Goal: Feedback & Contribution: Contribute content

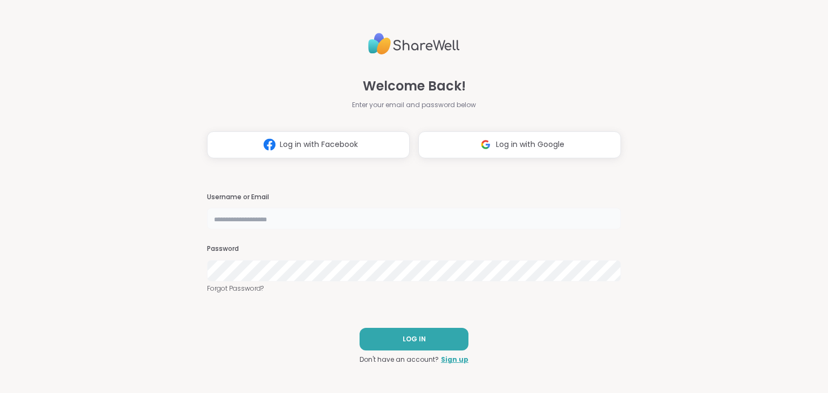
click at [293, 211] on input "text" at bounding box center [414, 219] width 414 height 22
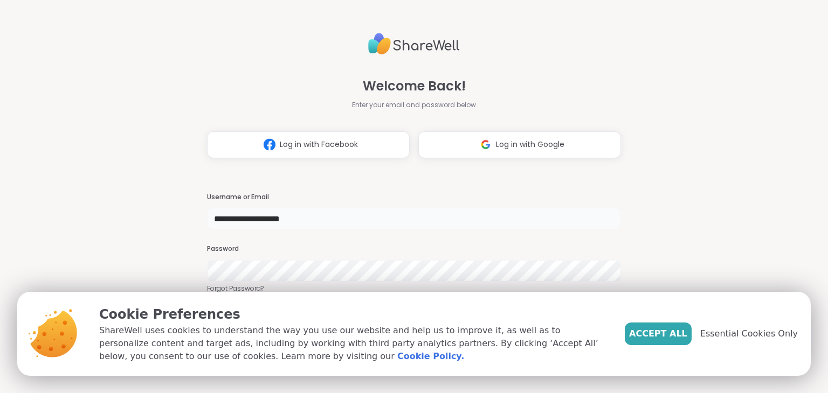
type input "**********"
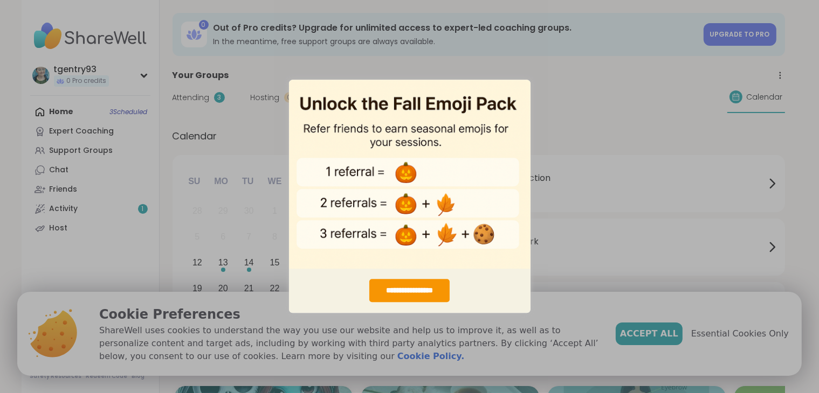
click at [637, 95] on div "**********" at bounding box center [409, 196] width 819 height 393
click at [432, 288] on div "**********" at bounding box center [409, 291] width 80 height 23
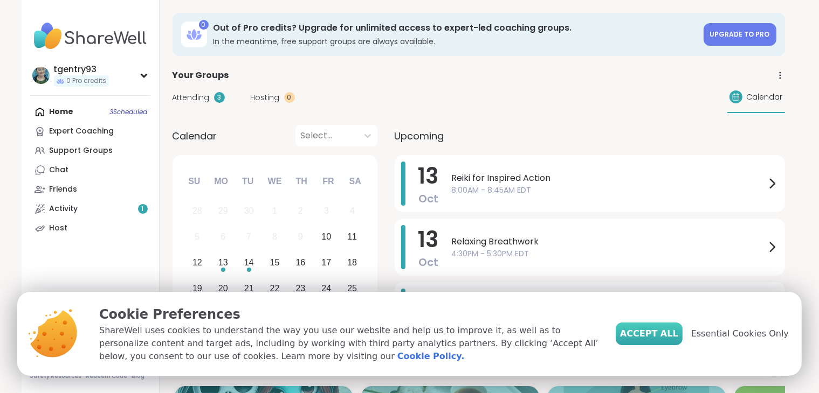
click at [660, 325] on button "Accept All" at bounding box center [648, 334] width 67 height 23
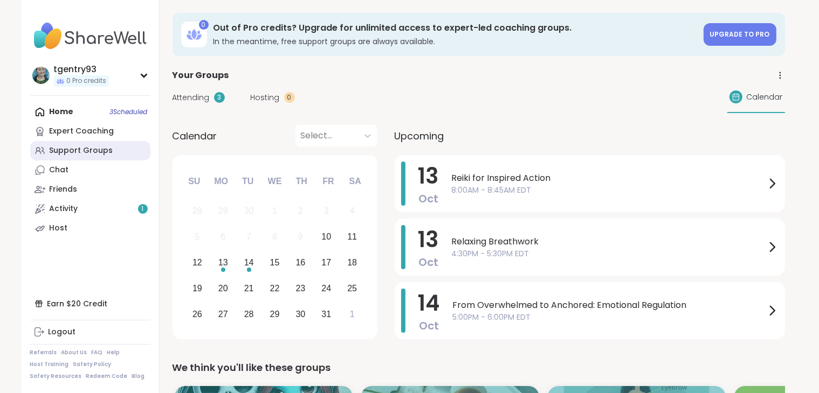
click at [97, 154] on div "Support Groups" at bounding box center [82, 151] width 64 height 11
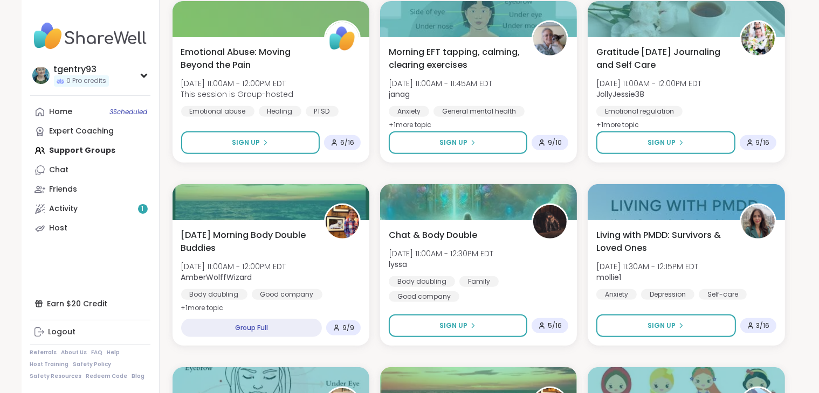
scroll to position [534, 0]
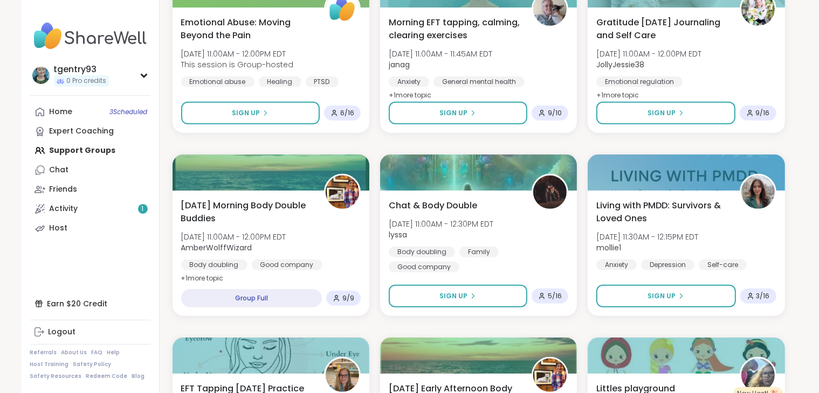
drag, startPoint x: 818, startPoint y: 143, endPoint x: 818, endPoint y: 170, distance: 26.4
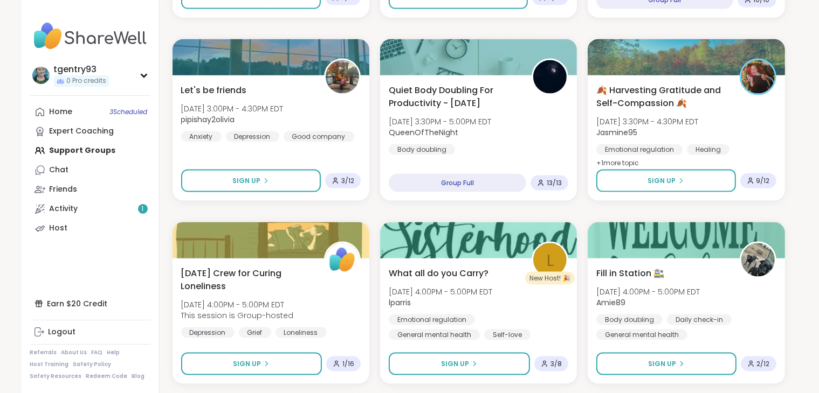
scroll to position [1568, 0]
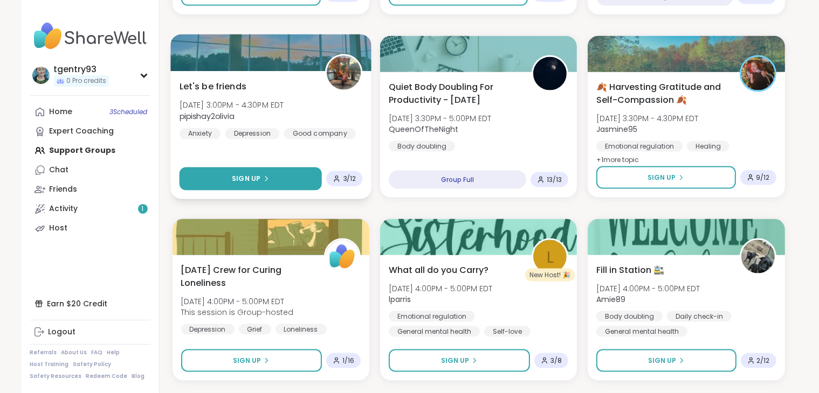
click at [291, 173] on button "Sign Up" at bounding box center [250, 179] width 143 height 23
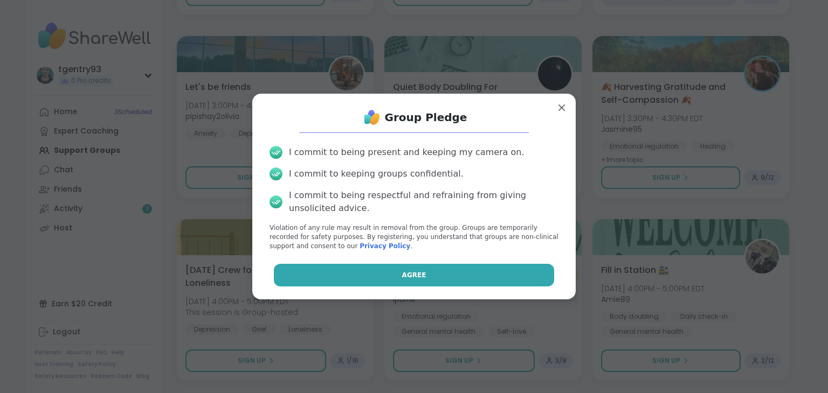
click at [372, 281] on button "Agree" at bounding box center [414, 275] width 281 height 23
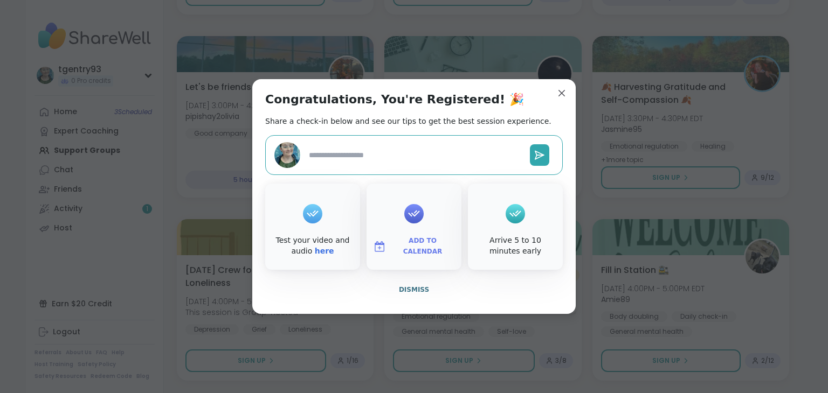
type textarea "*"
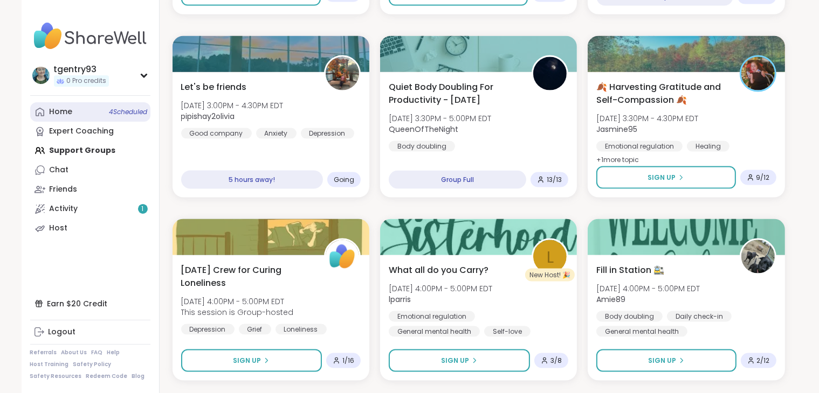
click at [131, 115] on span "4 Scheduled" at bounding box center [128, 112] width 38 height 9
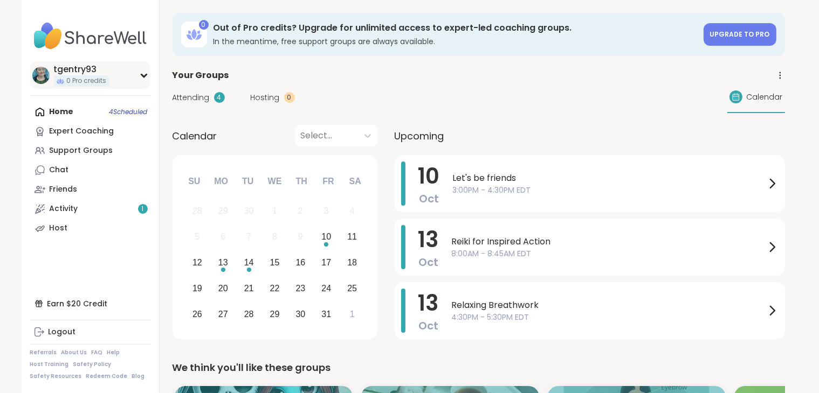
click at [131, 74] on div "tgentry93 0 Pro credits" at bounding box center [90, 74] width 120 height 27
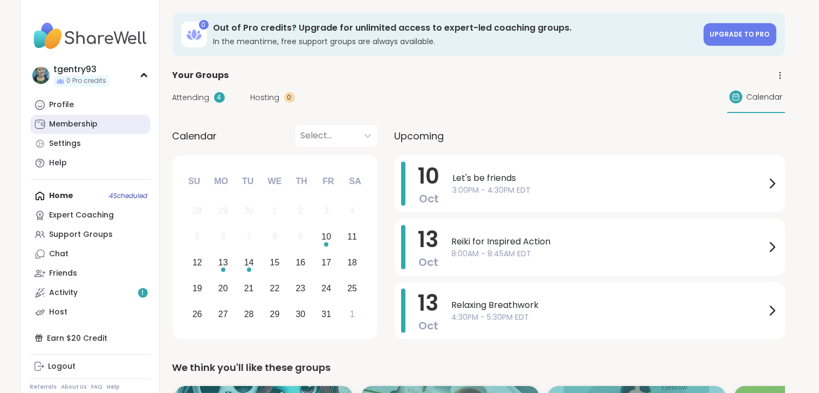
click at [93, 128] on div "Membership" at bounding box center [74, 124] width 49 height 11
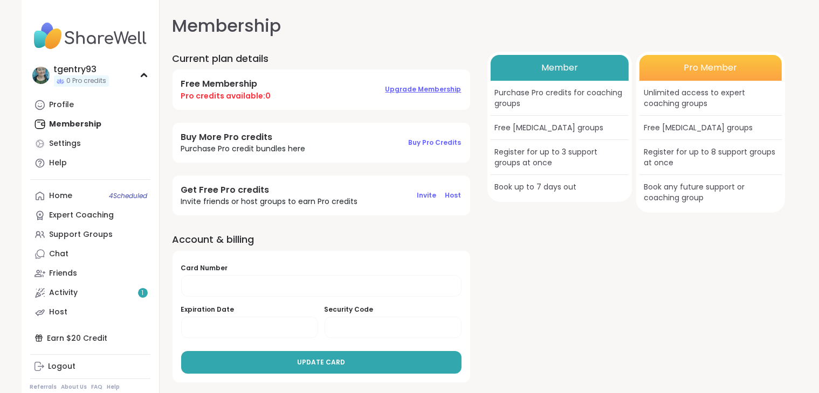
click at [405, 91] on span "Upgrade Membership" at bounding box center [423, 89] width 76 height 9
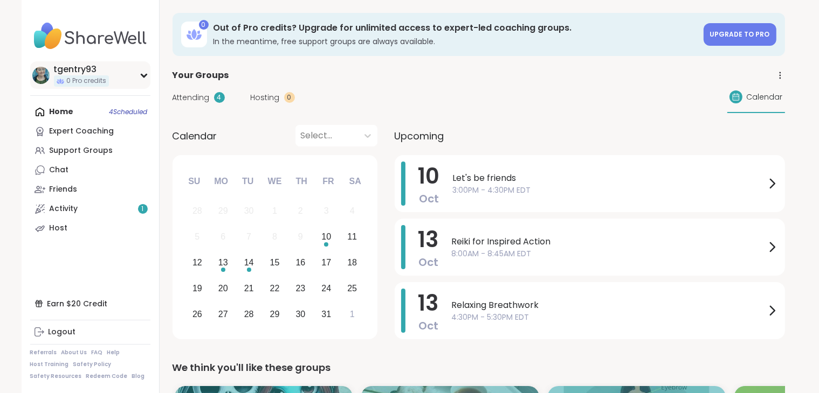
click at [112, 74] on div "tgentry93 0 Pro credits" at bounding box center [90, 74] width 120 height 27
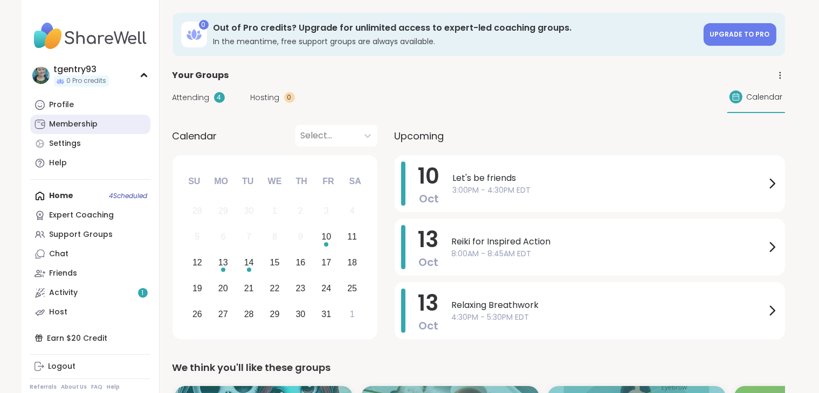
click at [101, 121] on link "Membership" at bounding box center [90, 124] width 120 height 19
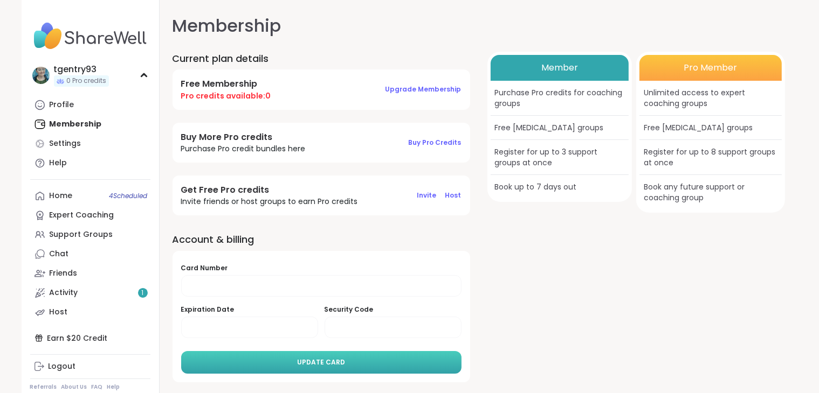
click at [354, 363] on button "UPDATE CARD" at bounding box center [321, 362] width 280 height 23
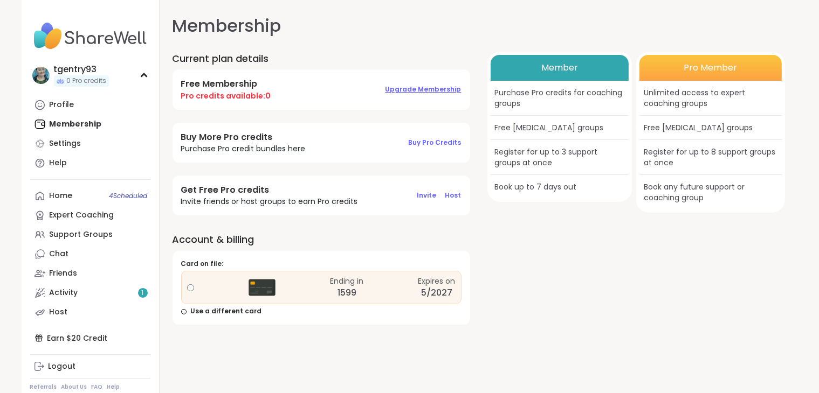
click at [418, 88] on span "Upgrade Membership" at bounding box center [423, 89] width 76 height 9
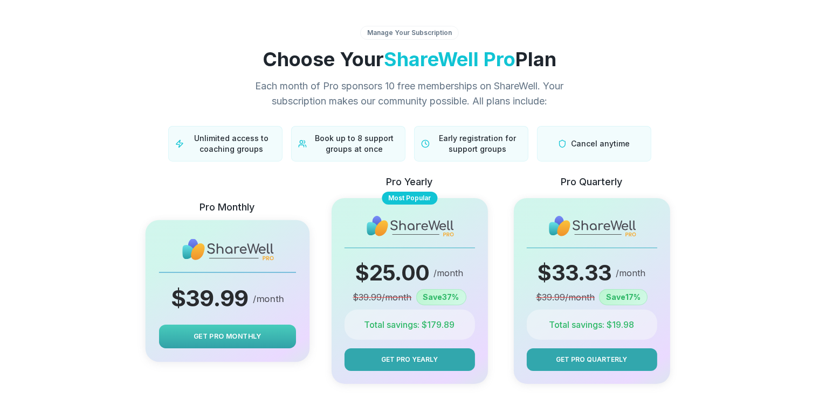
click at [217, 334] on span "Get Pro Monthly" at bounding box center [227, 336] width 68 height 10
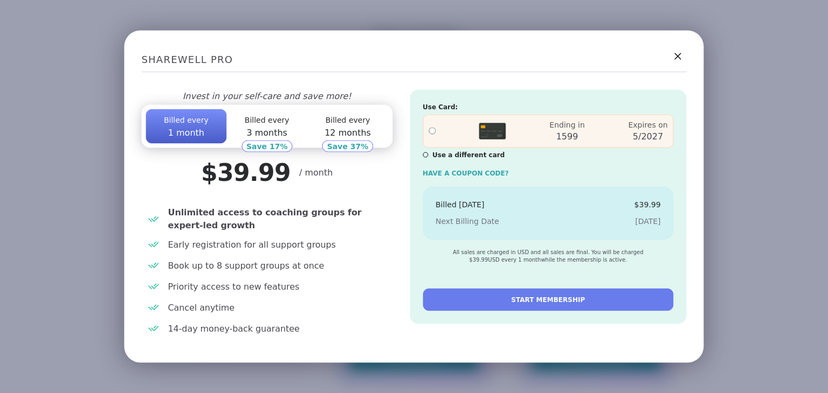
click at [267, 119] on span "Billed every" at bounding box center [267, 120] width 45 height 9
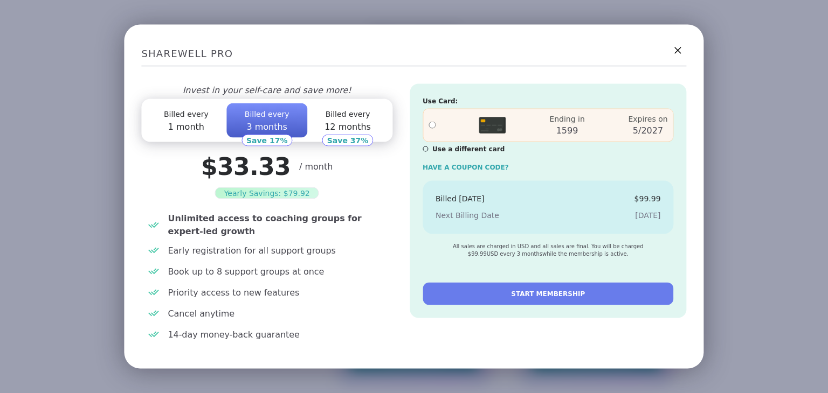
click at [180, 114] on span "Billed every" at bounding box center [186, 114] width 45 height 9
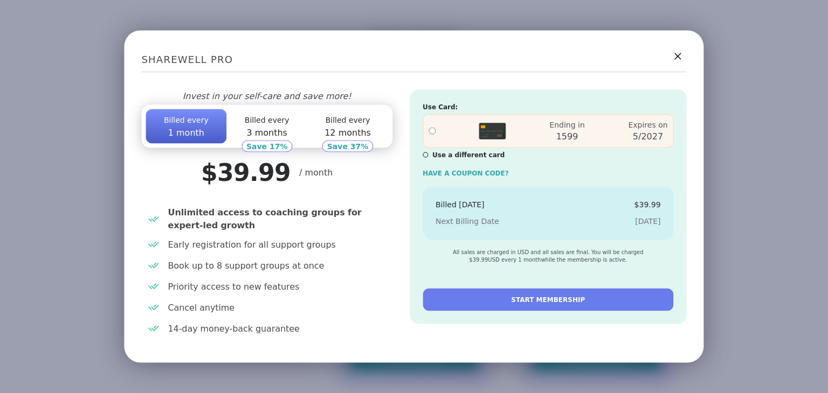
click at [262, 128] on span "3 months" at bounding box center [266, 133] width 41 height 10
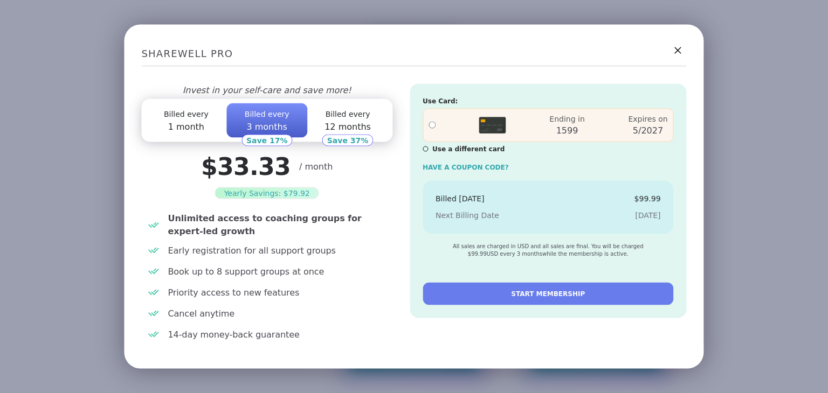
click at [190, 123] on span "1 month" at bounding box center [186, 127] width 36 height 10
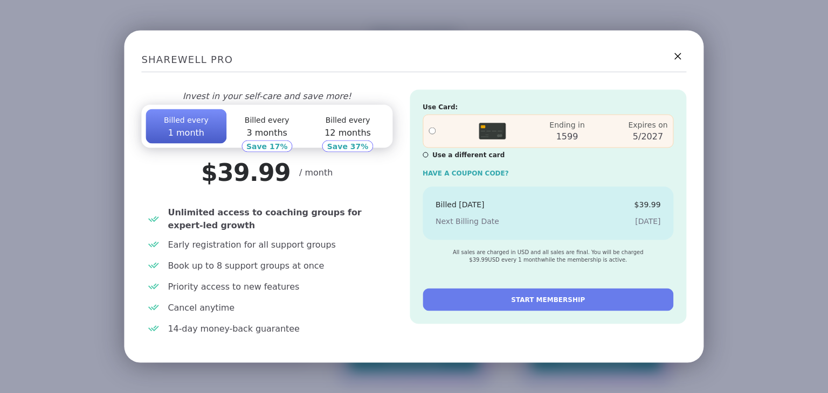
click at [252, 112] on button "Billed every 3 months" at bounding box center [266, 126] width 81 height 34
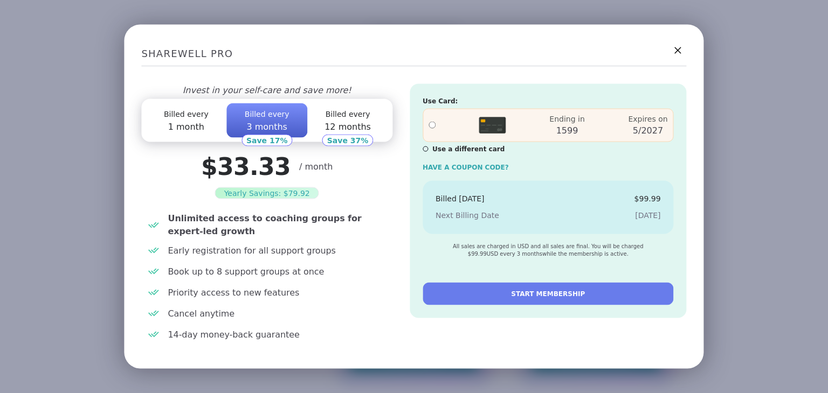
click at [204, 114] on span "Billed every" at bounding box center [186, 114] width 45 height 9
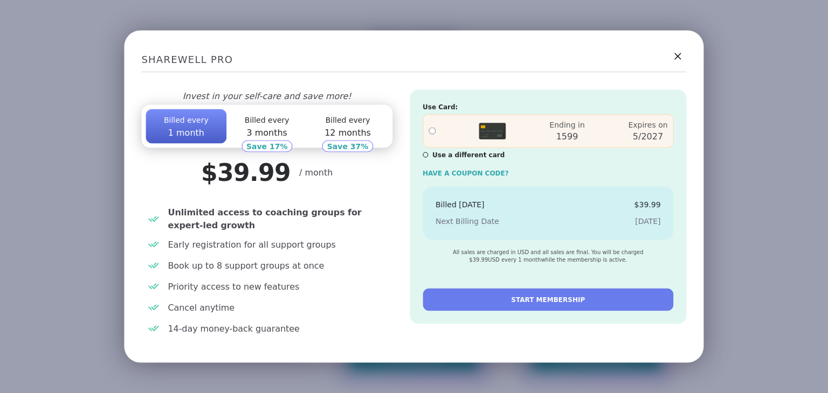
click at [247, 113] on button "Billed every 3 months" at bounding box center [266, 126] width 81 height 34
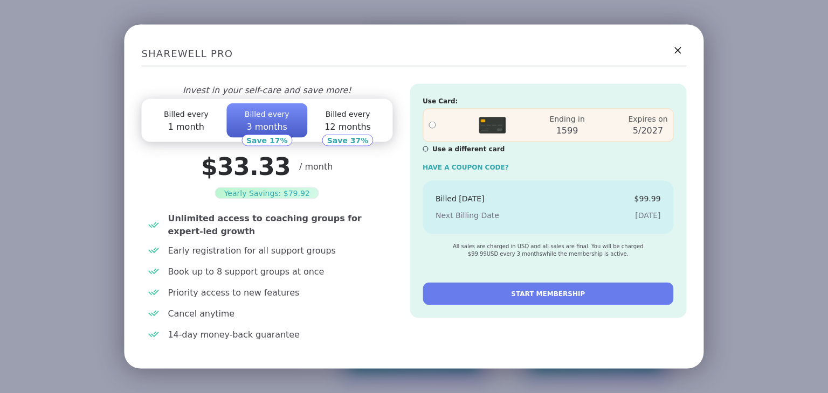
click at [337, 114] on span "Billed every" at bounding box center [348, 114] width 45 height 9
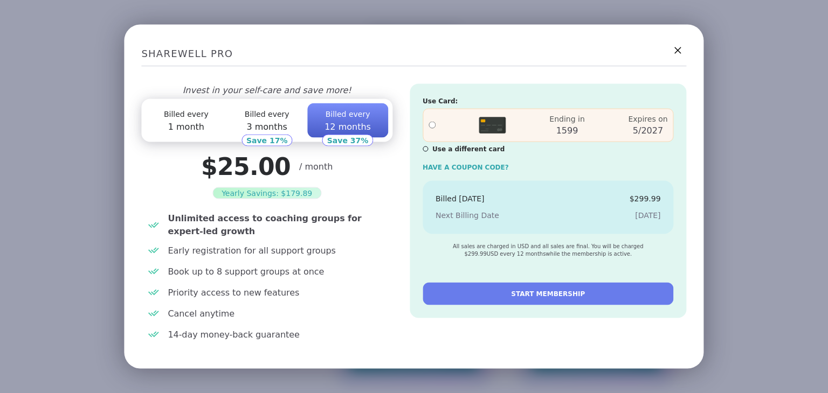
click at [265, 114] on span "Billed every" at bounding box center [267, 114] width 45 height 9
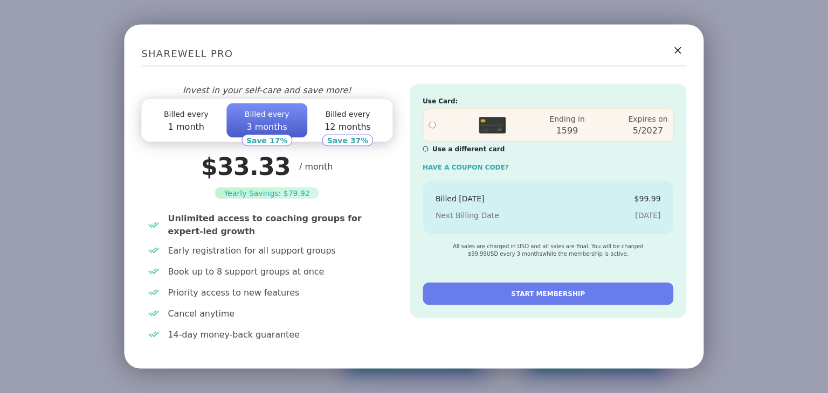
click at [173, 119] on button "Billed every 1 month" at bounding box center [186, 120] width 81 height 34
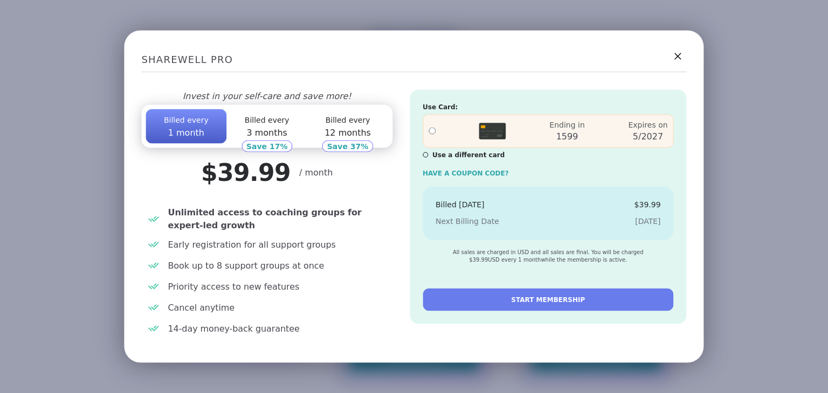
click at [499, 299] on button "START MEMBERSHIP" at bounding box center [548, 299] width 251 height 23
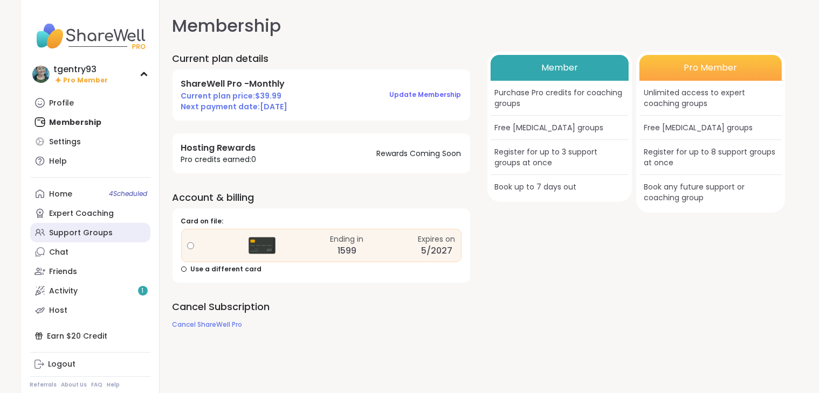
click at [95, 238] on div "Support Groups" at bounding box center [82, 233] width 64 height 11
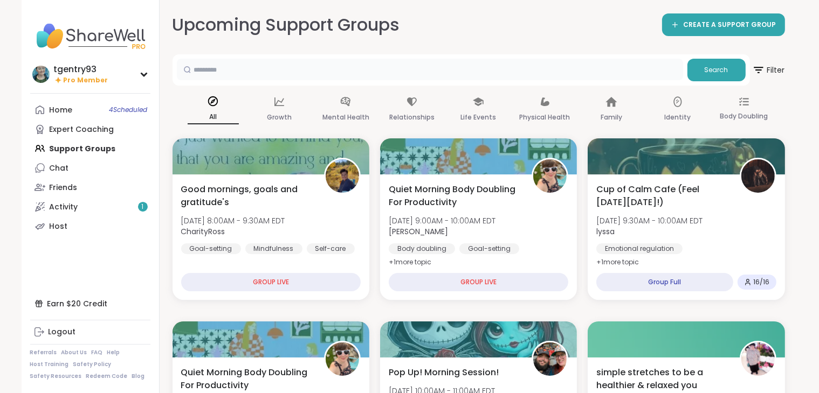
click at [221, 74] on input "text" at bounding box center [430, 70] width 506 height 22
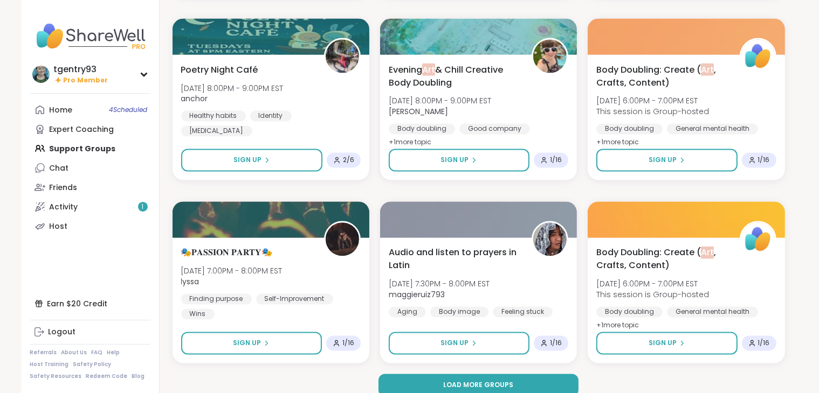
scroll to position [1966, 0]
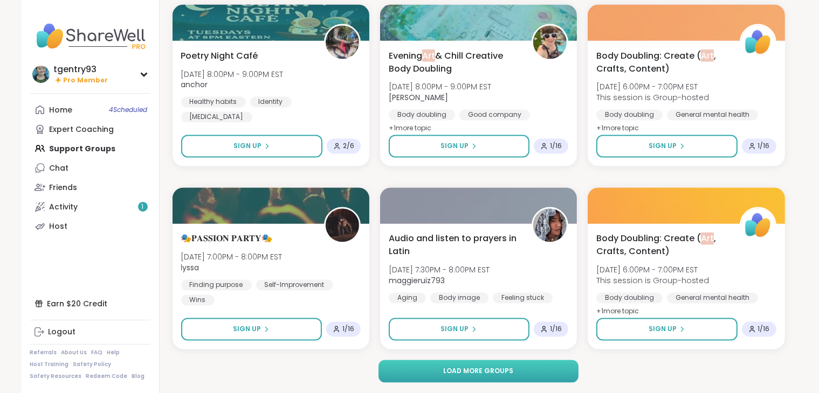
click at [564, 367] on button "Load more groups" at bounding box center [478, 372] width 200 height 23
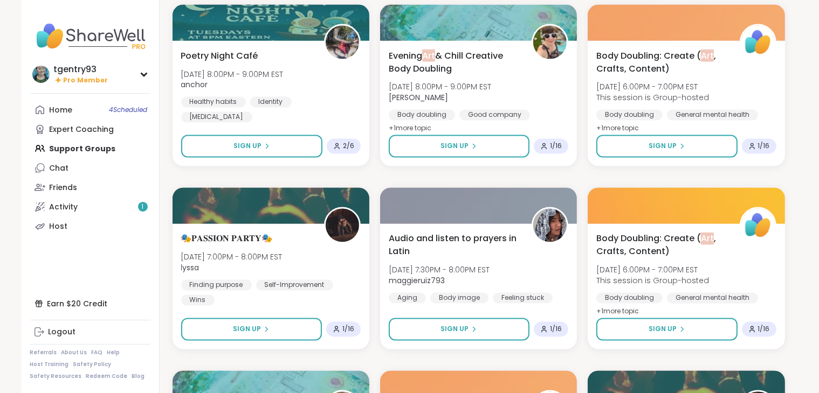
drag, startPoint x: 823, startPoint y: 279, endPoint x: 811, endPoint y: 304, distance: 28.4
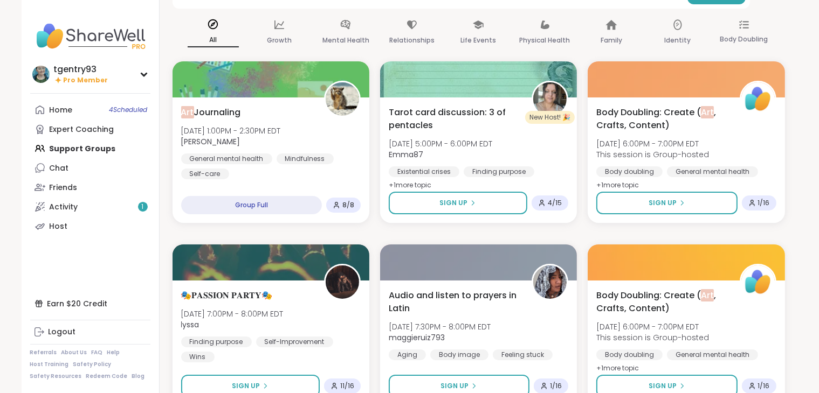
scroll to position [0, 0]
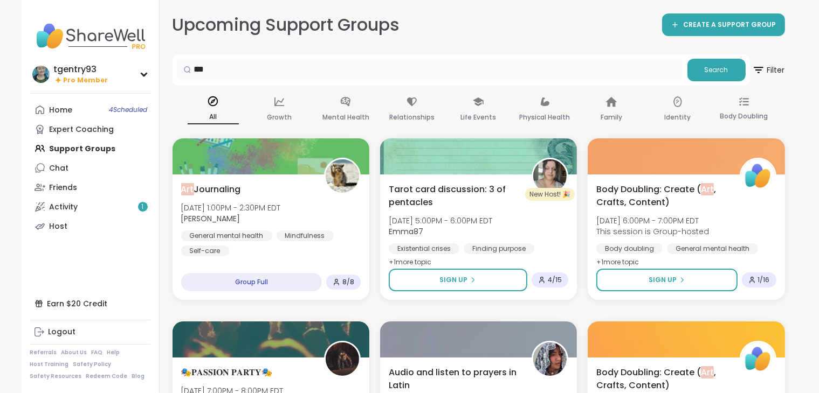
drag, startPoint x: 231, startPoint y: 69, endPoint x: 110, endPoint y: 50, distance: 121.7
type input "*****"
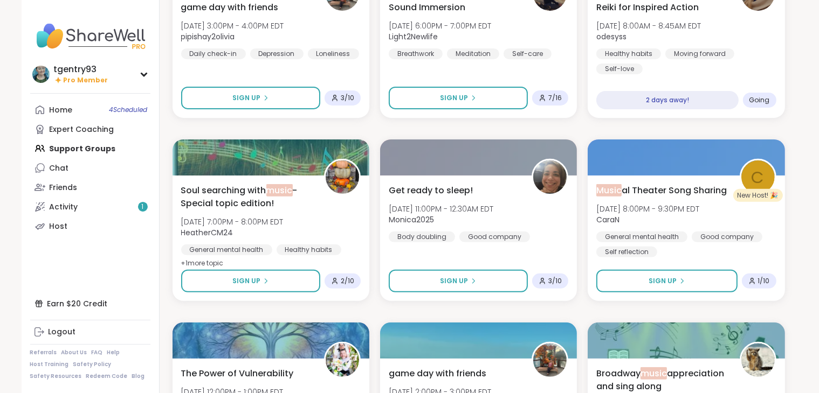
scroll to position [379, 0]
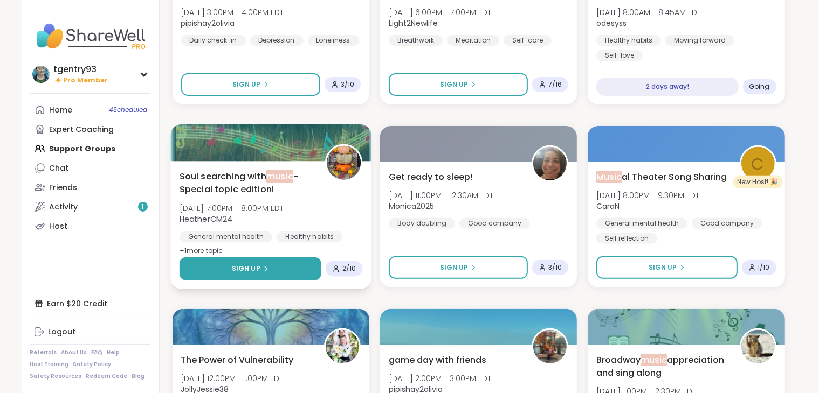
click at [272, 268] on button "Sign Up" at bounding box center [250, 269] width 142 height 23
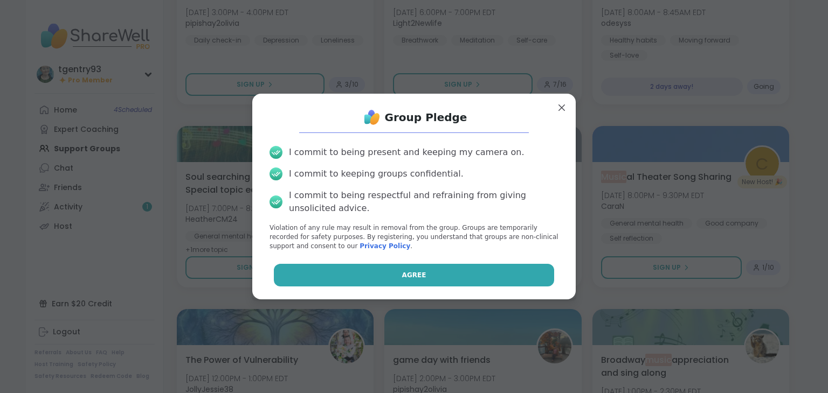
click at [311, 275] on button "Agree" at bounding box center [414, 275] width 281 height 23
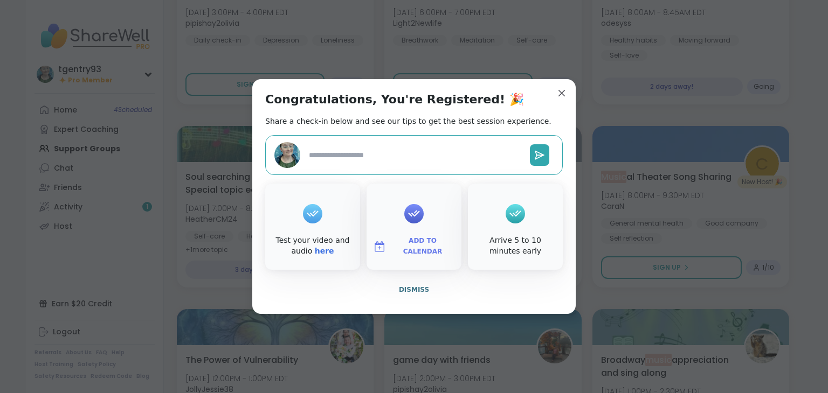
type textarea "*"
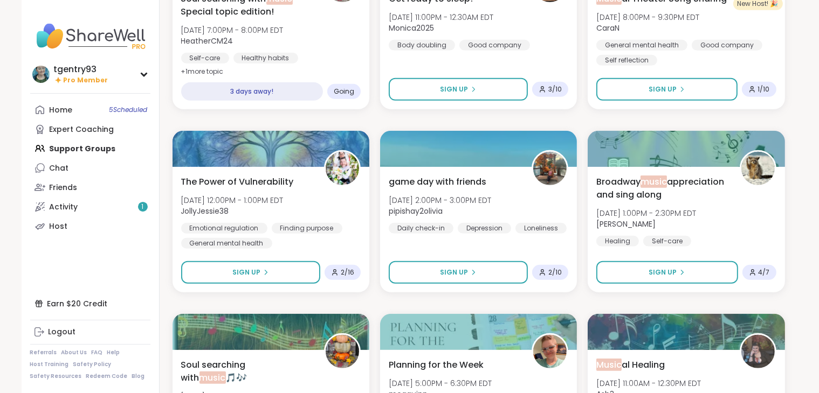
scroll to position [0, 0]
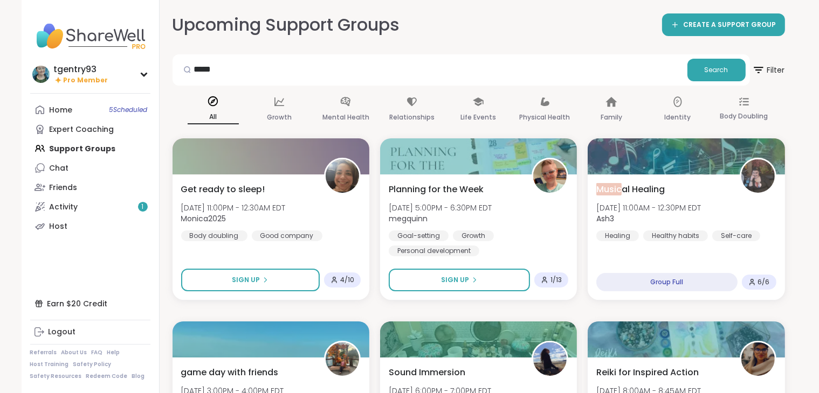
click at [211, 108] on div "All" at bounding box center [213, 110] width 51 height 40
drag, startPoint x: 230, startPoint y: 67, endPoint x: 121, endPoint y: 66, distance: 108.9
click at [212, 106] on icon at bounding box center [213, 101] width 12 height 12
click at [214, 112] on p "All" at bounding box center [213, 117] width 51 height 14
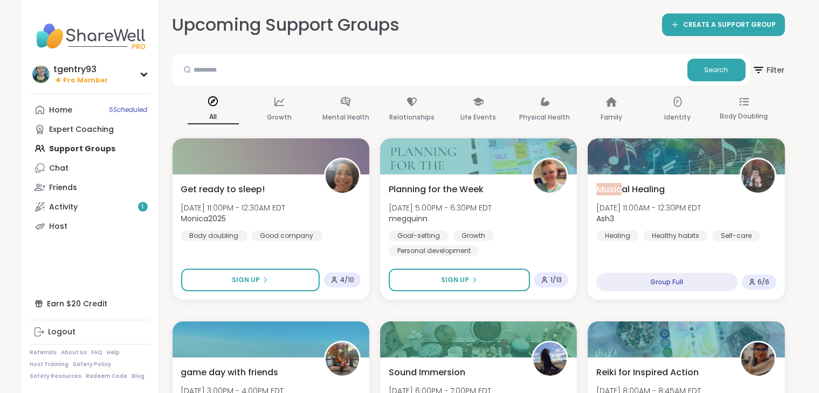
click at [222, 113] on p "All" at bounding box center [213, 117] width 51 height 14
click at [94, 148] on div "Home 5 Scheduled Expert Coaching Support Groups Chat Friends Activity 1 Host" at bounding box center [90, 168] width 120 height 136
click at [274, 108] on div "Growth" at bounding box center [279, 110] width 51 height 40
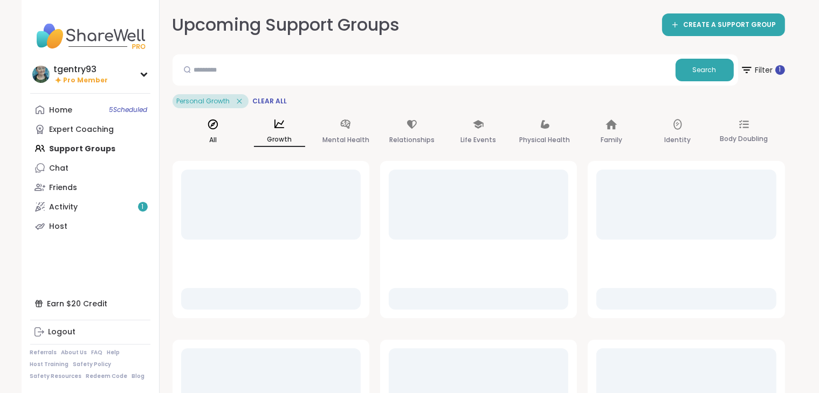
click at [210, 139] on p "All" at bounding box center [213, 140] width 8 height 13
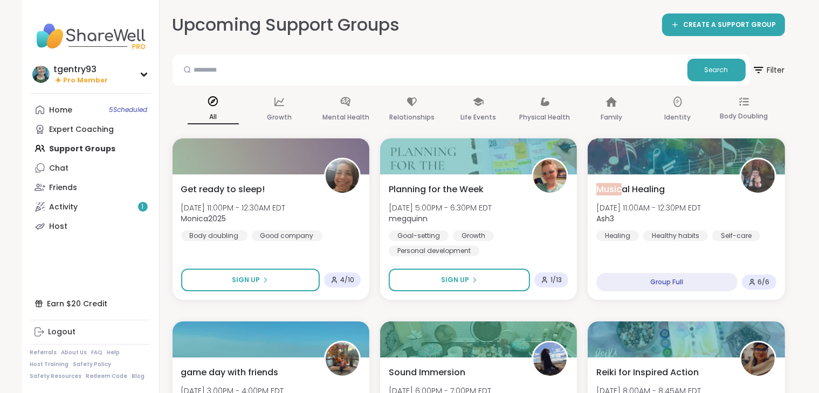
click at [213, 114] on p "All" at bounding box center [213, 117] width 51 height 14
click at [287, 104] on div "Growth" at bounding box center [279, 110] width 51 height 40
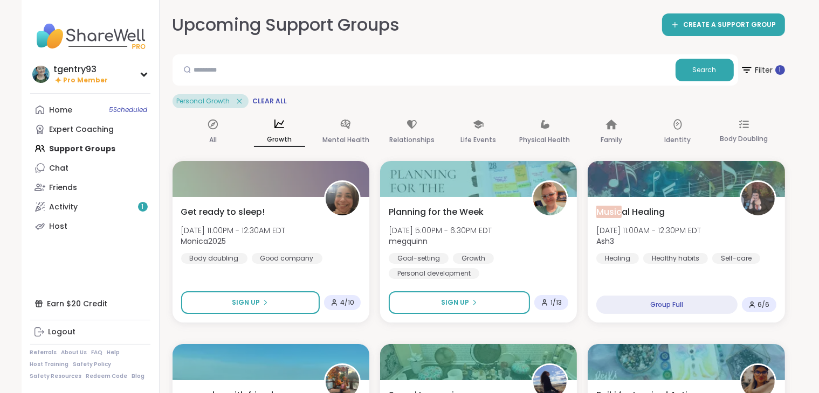
click at [244, 98] on div "Personal Growth" at bounding box center [210, 101] width 76 height 14
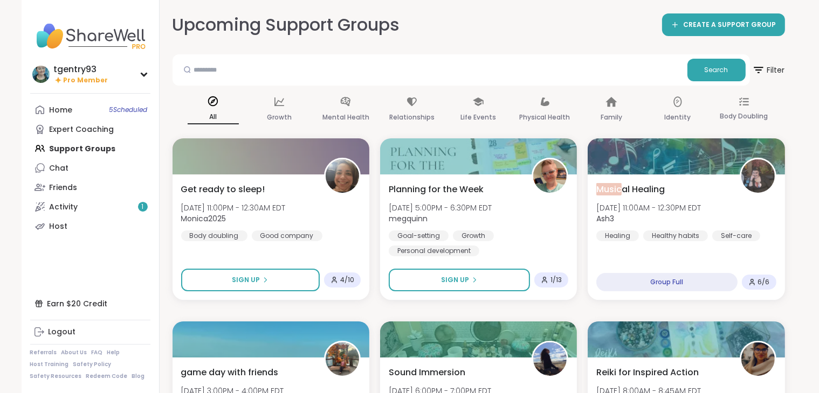
click at [203, 115] on p "All" at bounding box center [213, 117] width 51 height 14
click at [95, 119] on link "Home 5 Scheduled" at bounding box center [90, 109] width 120 height 19
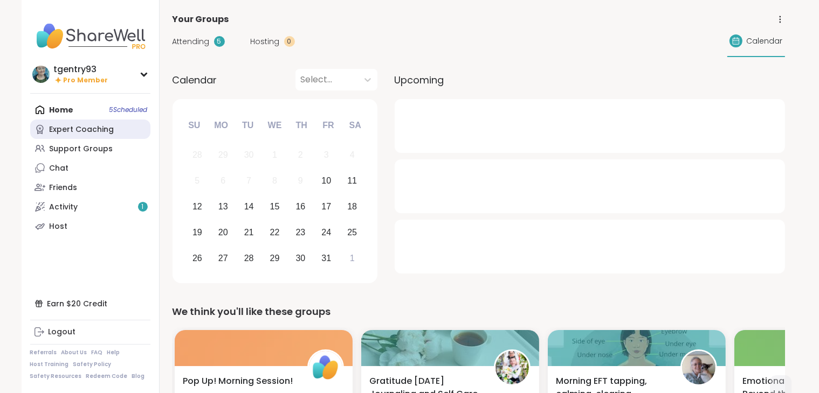
click at [95, 129] on div "Expert Coaching" at bounding box center [82, 129] width 65 height 11
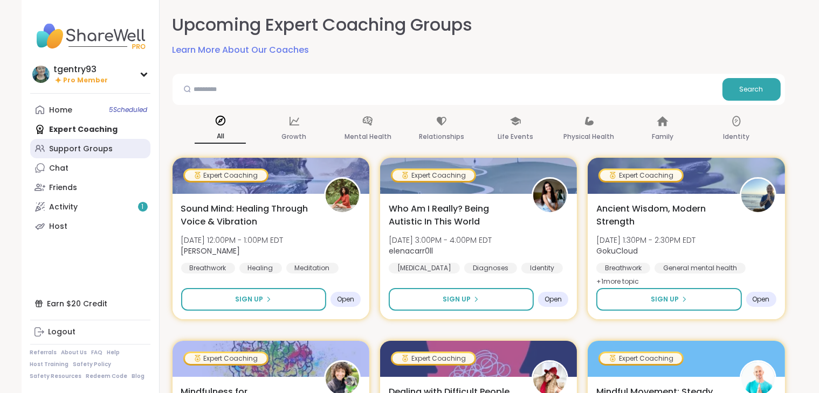
click at [99, 153] on div "Support Groups" at bounding box center [82, 149] width 64 height 11
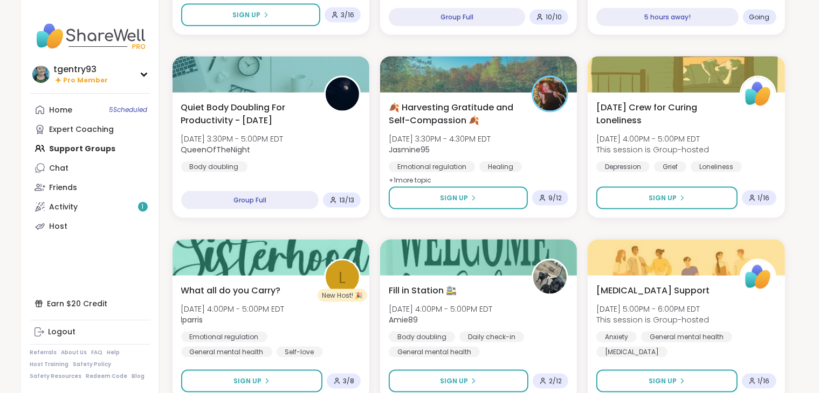
scroll to position [1553, 0]
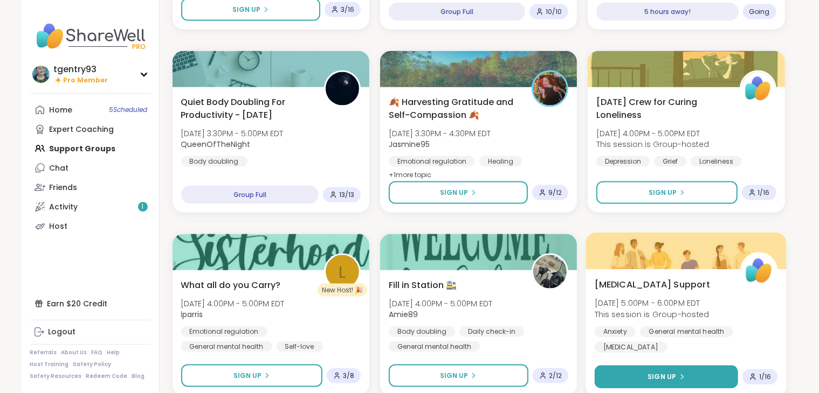
click at [688, 379] on button "Sign Up" at bounding box center [666, 377] width 144 height 23
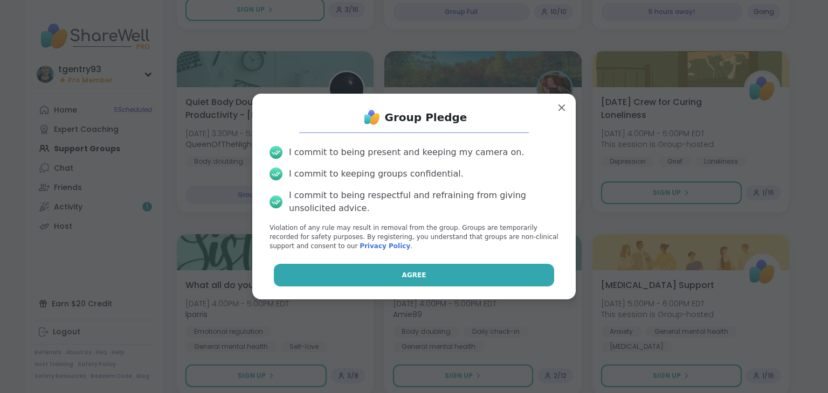
click at [418, 278] on span "Agree" at bounding box center [414, 276] width 24 height 10
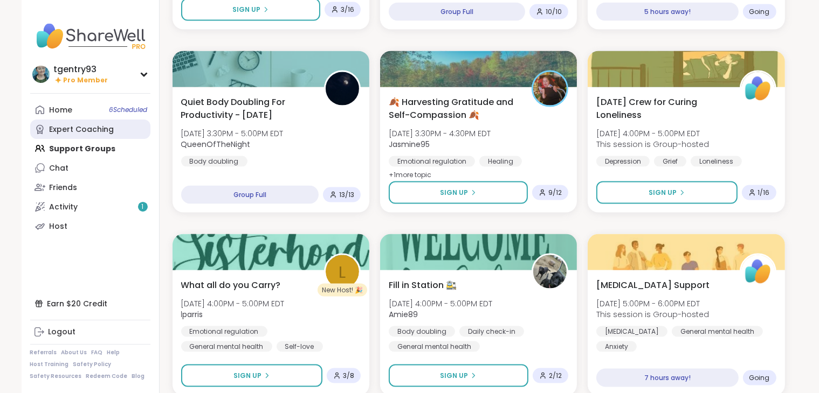
click at [91, 126] on div "Expert Coaching" at bounding box center [82, 129] width 65 height 11
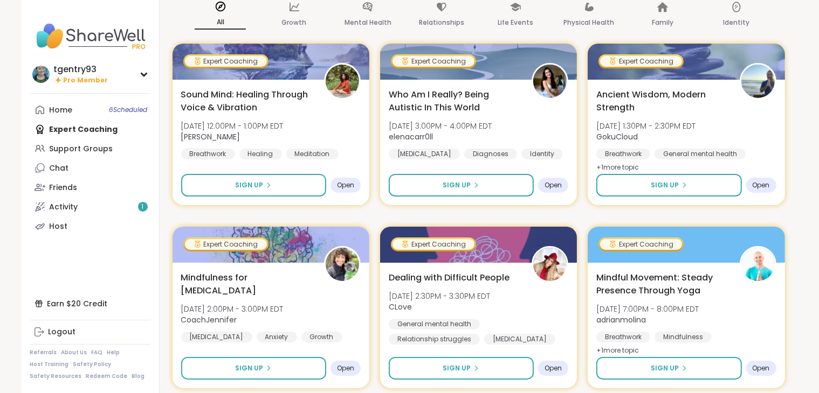
scroll to position [136, 0]
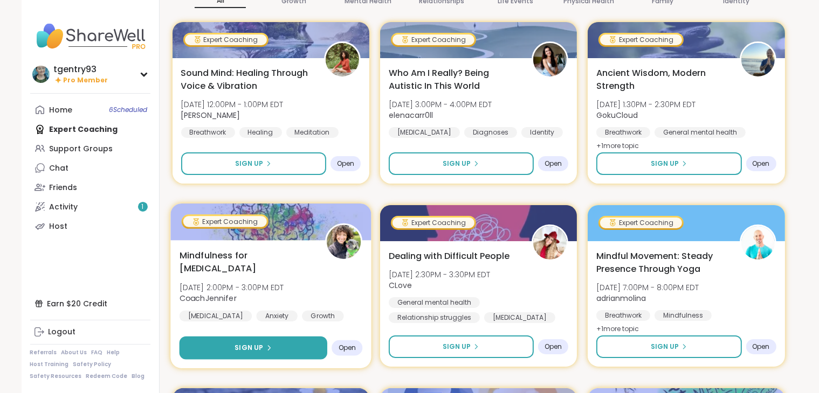
click at [304, 341] on button "Sign Up" at bounding box center [253, 348] width 148 height 23
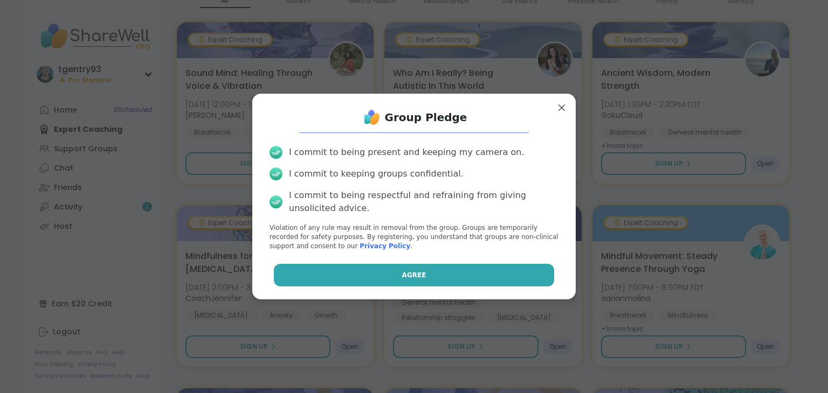
click at [330, 268] on button "Agree" at bounding box center [414, 275] width 281 height 23
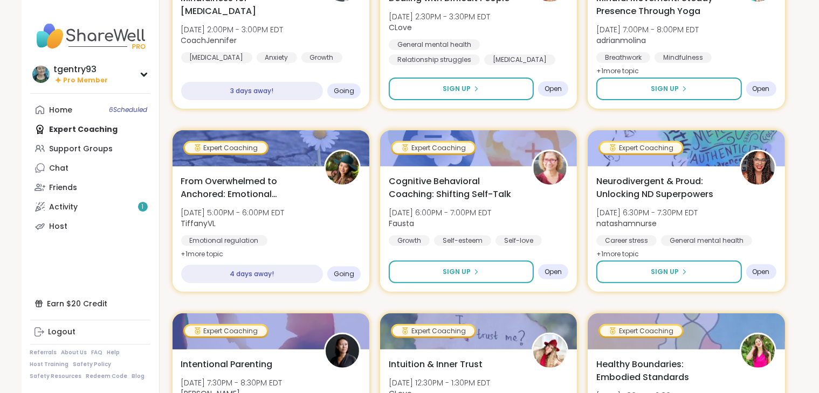
scroll to position [402, 0]
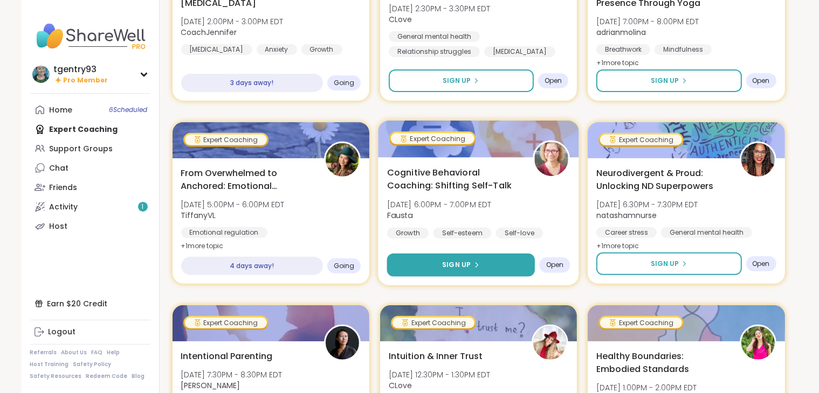
click at [447, 264] on span "Sign Up" at bounding box center [456, 265] width 29 height 10
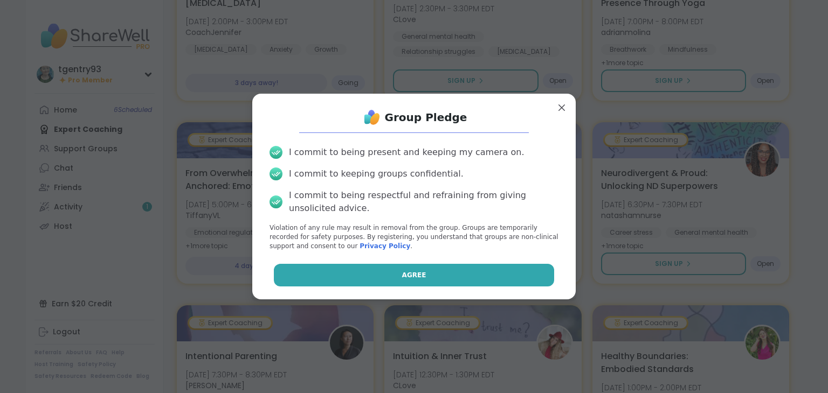
click at [447, 267] on button "Agree" at bounding box center [414, 275] width 281 height 23
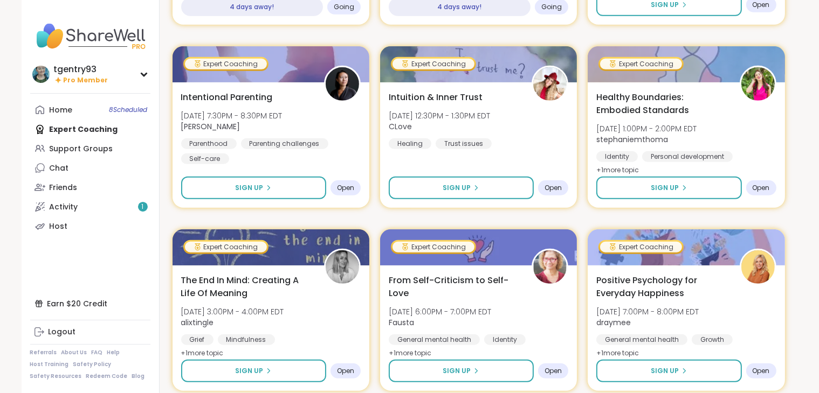
scroll to position [669, 0]
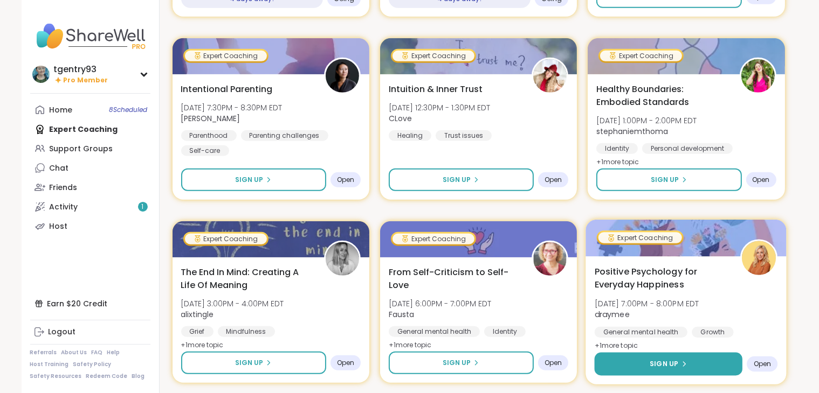
click at [671, 354] on button "Sign Up" at bounding box center [668, 364] width 148 height 23
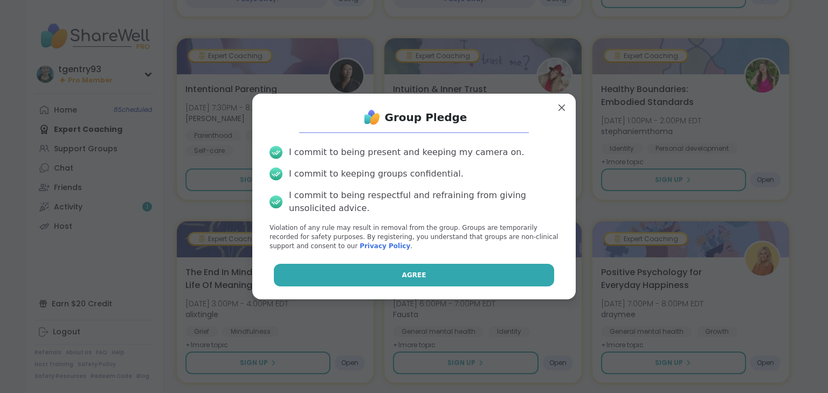
click at [472, 279] on button "Agree" at bounding box center [414, 275] width 281 height 23
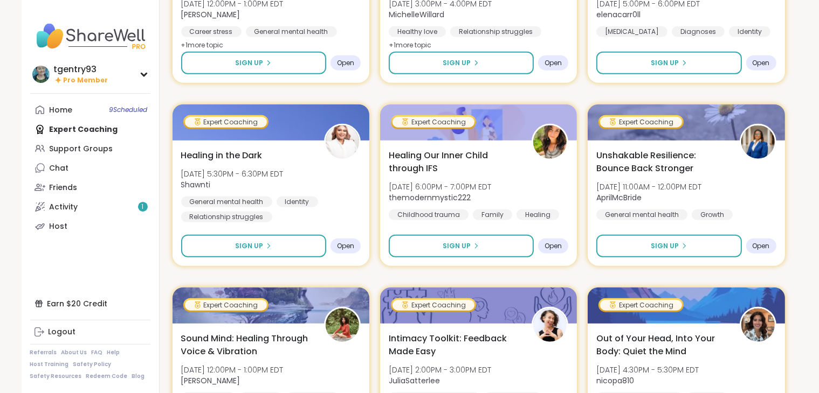
scroll to position [1155, 0]
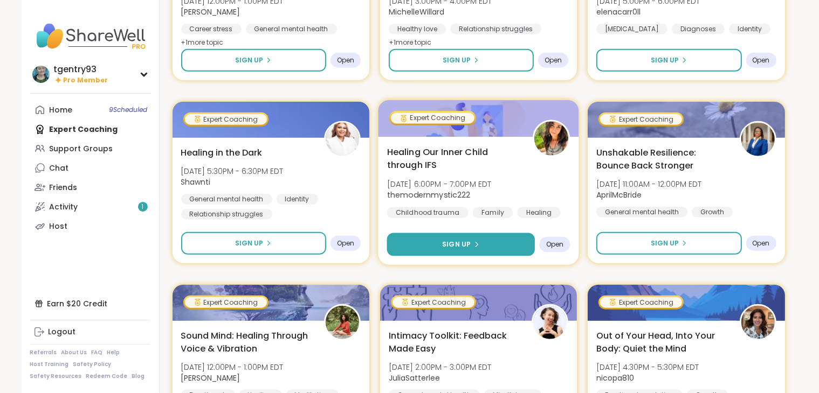
click at [467, 249] on button "Sign Up" at bounding box center [460, 244] width 148 height 23
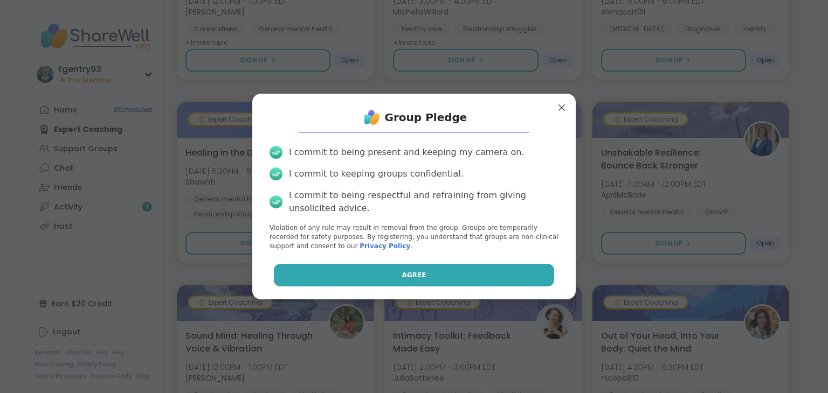
click at [437, 274] on button "Agree" at bounding box center [414, 275] width 281 height 23
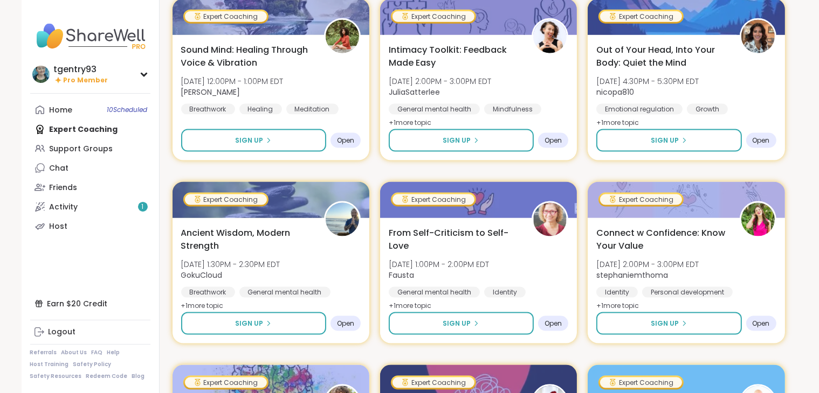
scroll to position [1434, 0]
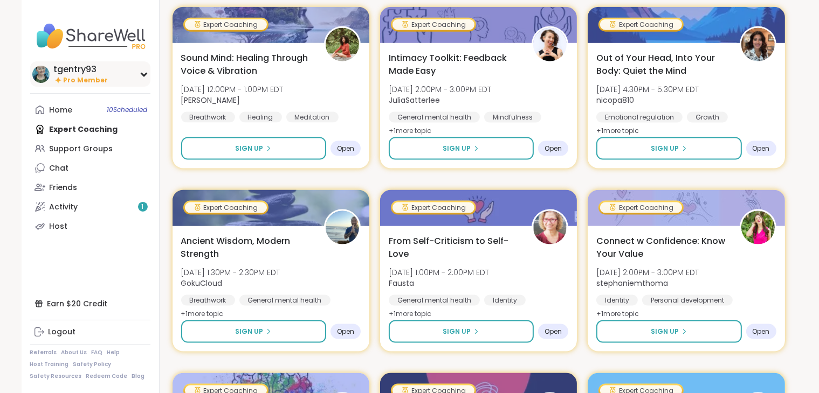
click at [136, 84] on div "tgentry93 Pro Member" at bounding box center [90, 73] width 120 height 25
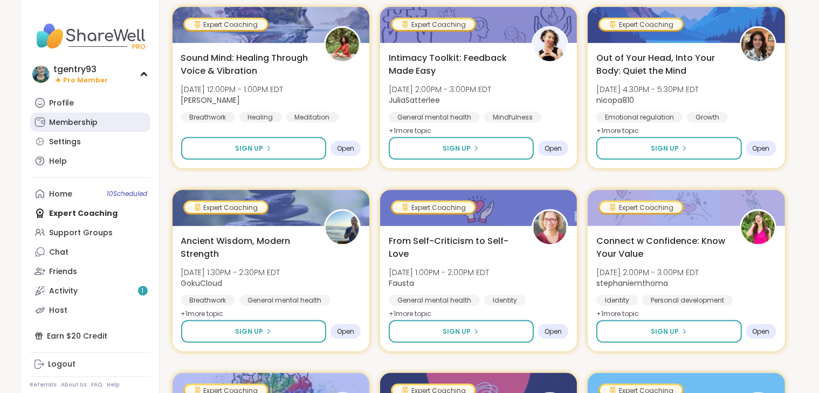
click at [99, 123] on link "Membership" at bounding box center [90, 122] width 120 height 19
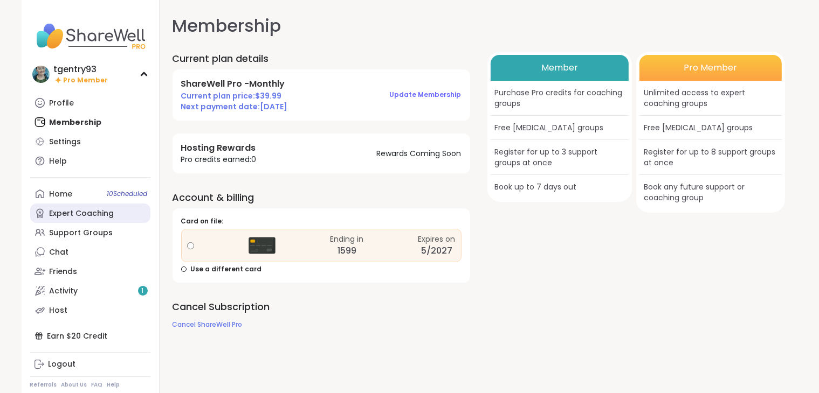
click at [115, 210] on link "Expert Coaching" at bounding box center [90, 213] width 120 height 19
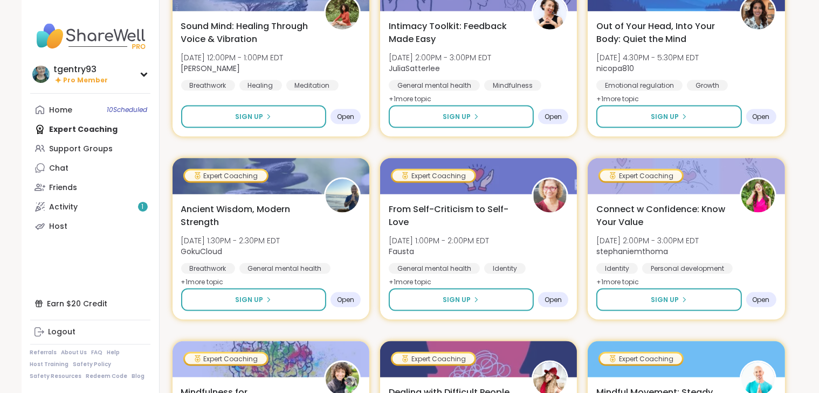
scroll to position [1468, 0]
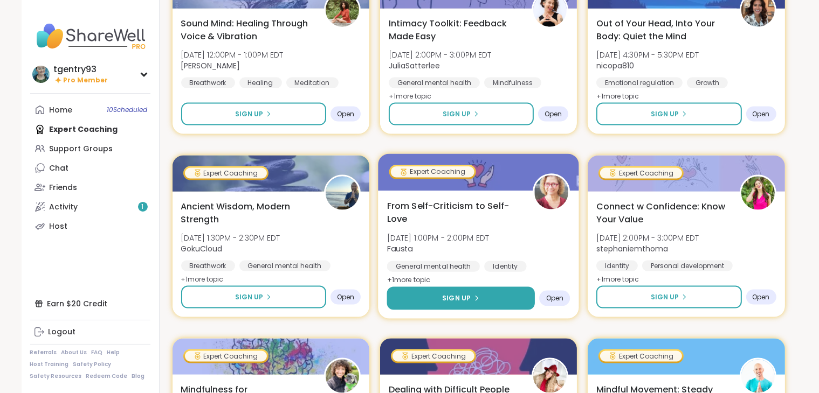
click at [513, 300] on button "Sign Up" at bounding box center [460, 298] width 148 height 23
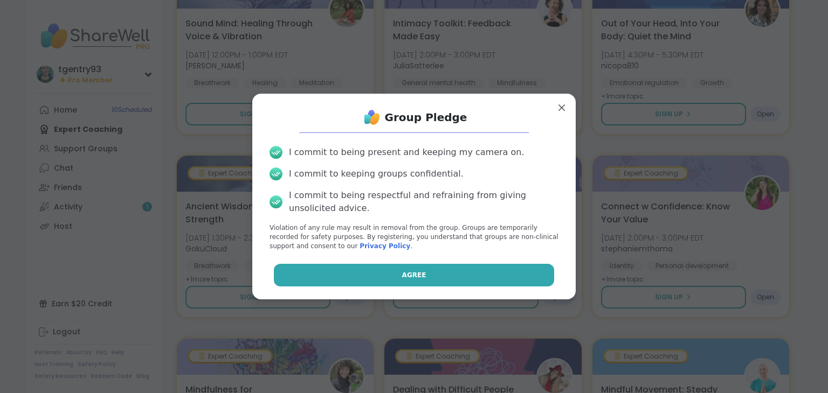
click at [473, 274] on button "Agree" at bounding box center [414, 275] width 281 height 23
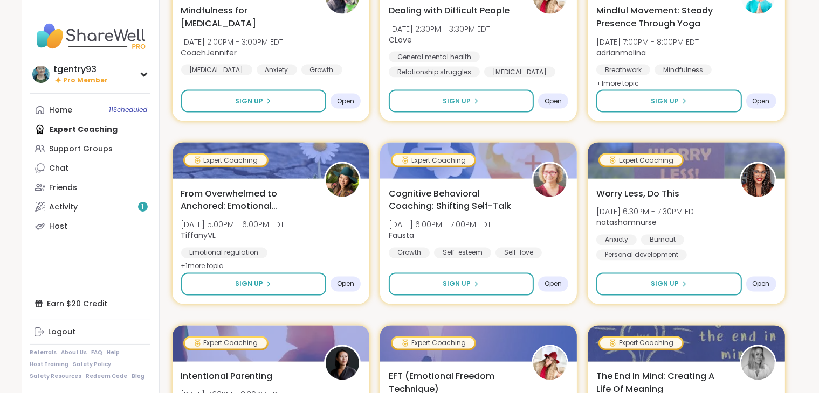
scroll to position [1845, 0]
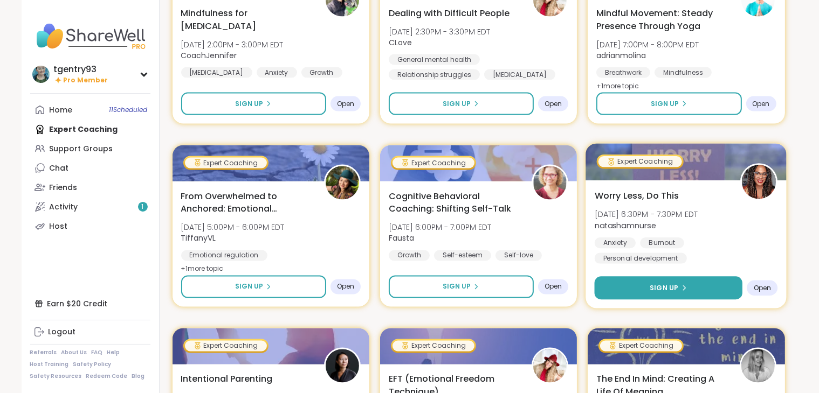
click at [670, 287] on span "Sign Up" at bounding box center [664, 288] width 29 height 10
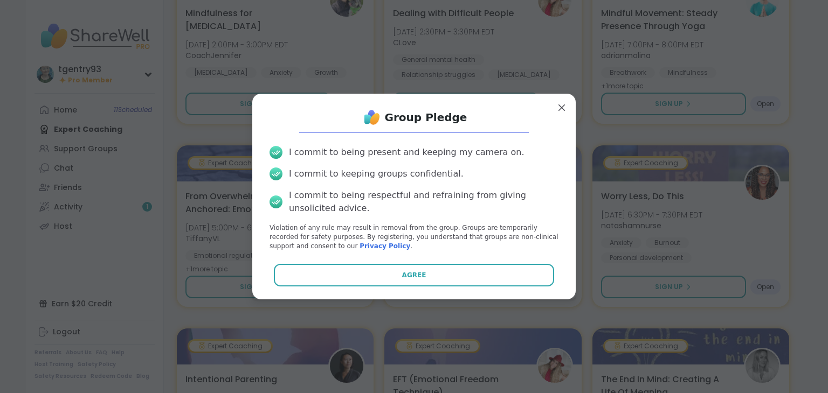
click at [481, 259] on div "I commit to being present and keeping my camera on. I commit to keeping groups …" at bounding box center [414, 198] width 306 height 122
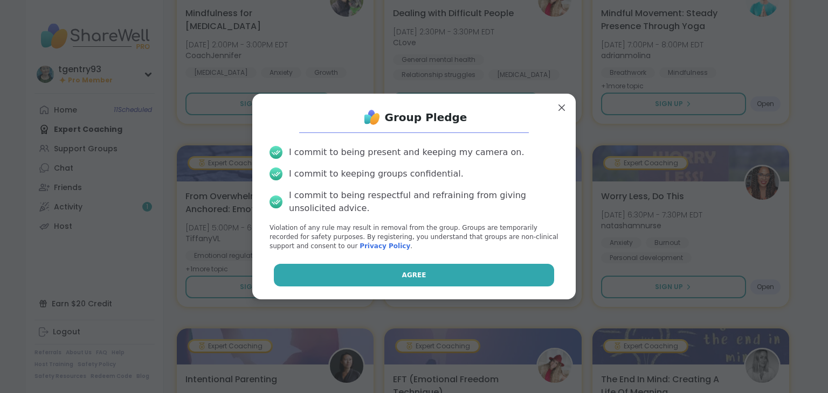
click at [474, 272] on button "Agree" at bounding box center [414, 275] width 281 height 23
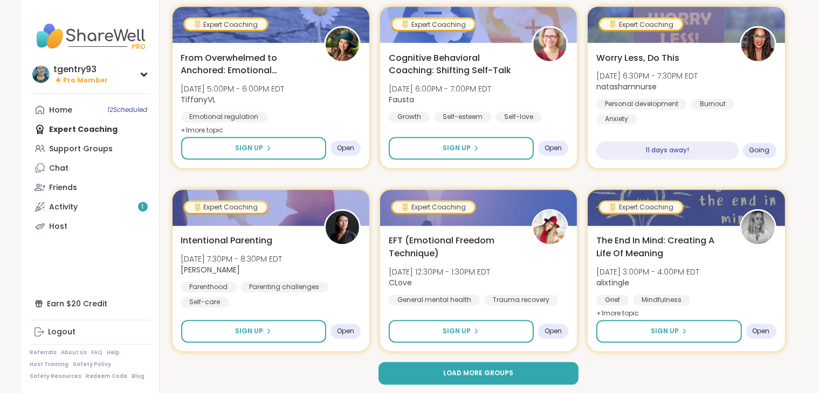
scroll to position [1985, 0]
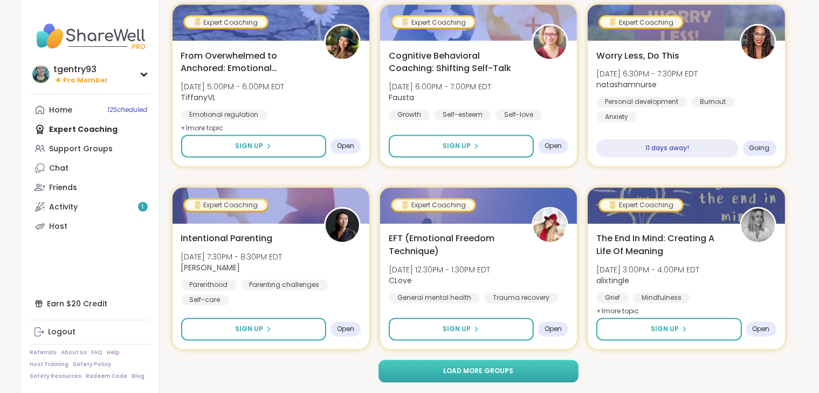
click at [477, 369] on span "Load more groups" at bounding box center [478, 372] width 70 height 10
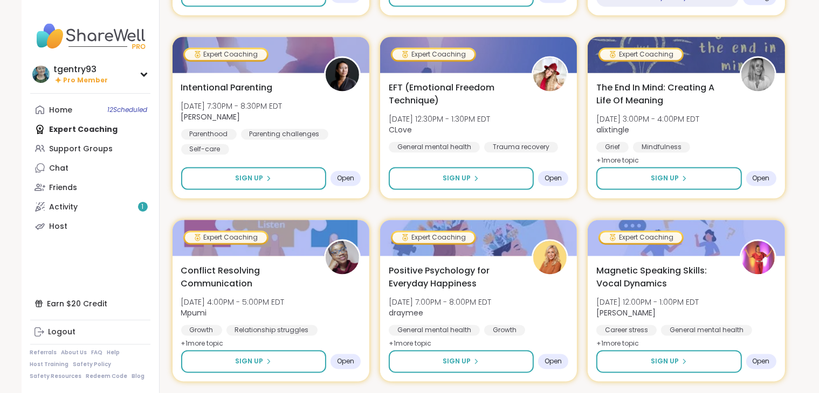
scroll to position [2132, 0]
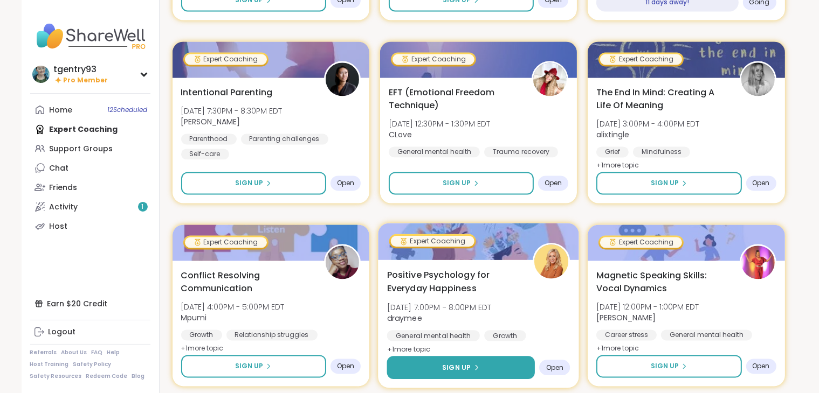
click at [506, 378] on button "Sign Up" at bounding box center [460, 367] width 148 height 23
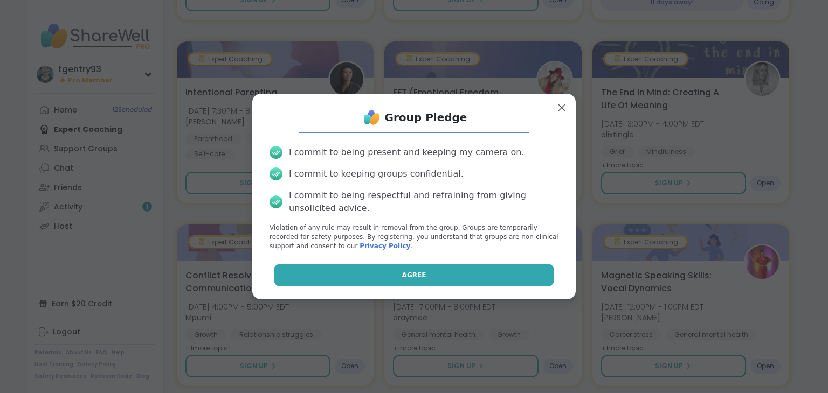
click at [479, 278] on button "Agree" at bounding box center [414, 275] width 281 height 23
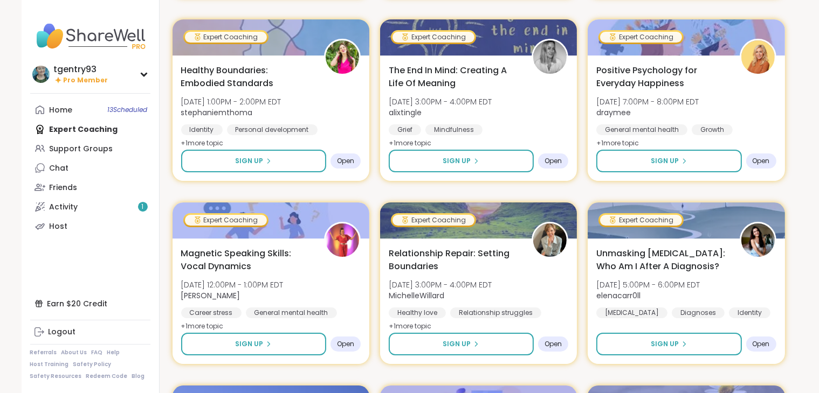
scroll to position [2551, 0]
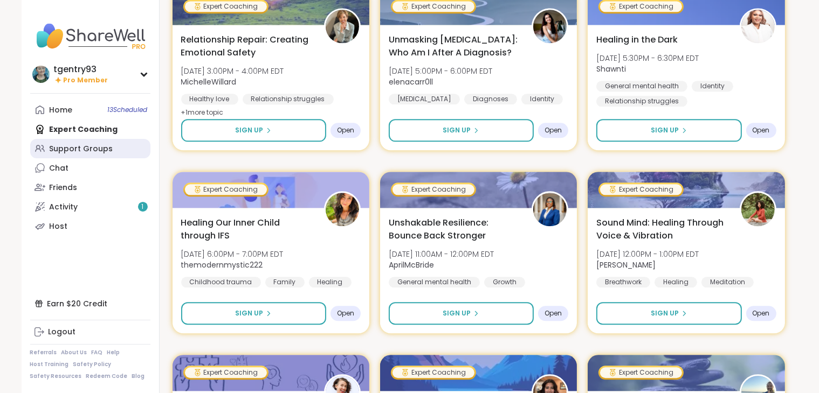
click at [122, 144] on link "Support Groups" at bounding box center [90, 148] width 120 height 19
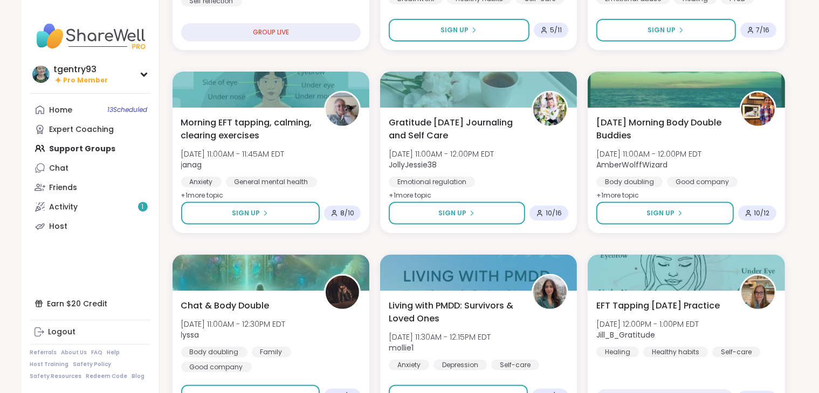
scroll to position [479, 0]
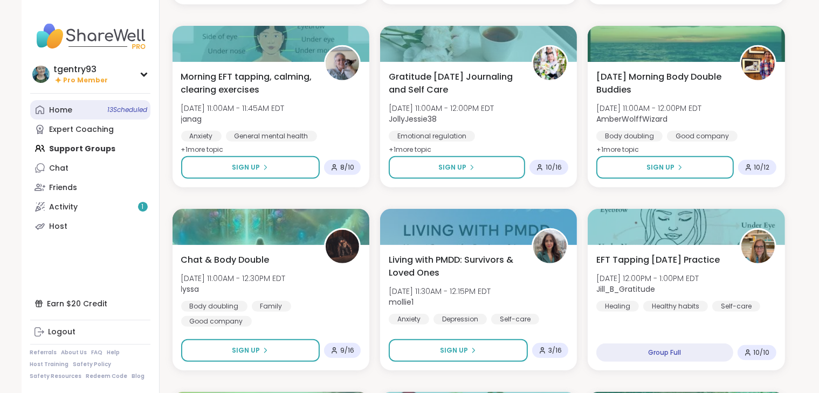
click at [88, 106] on link "Home 13 Scheduled" at bounding box center [90, 109] width 120 height 19
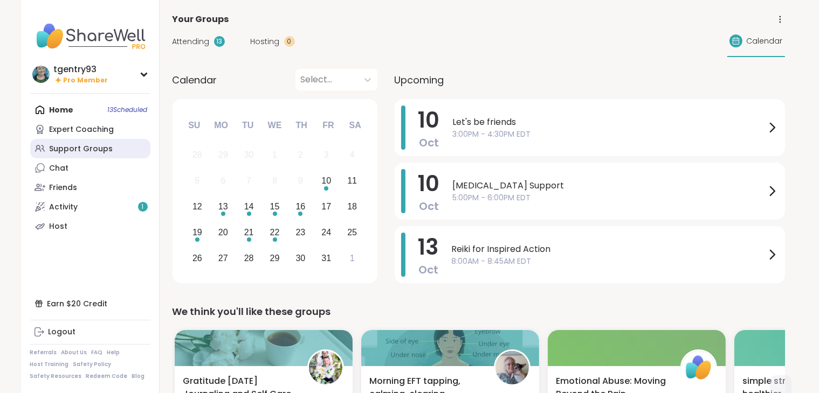
click at [77, 147] on div "Support Groups" at bounding box center [82, 149] width 64 height 11
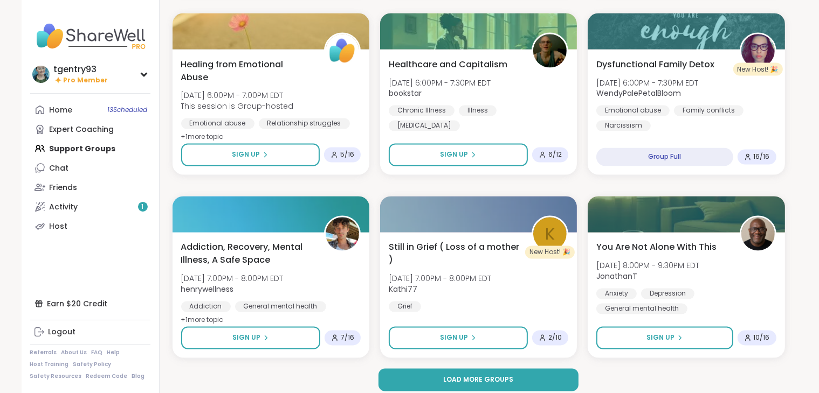
scroll to position [1966, 0]
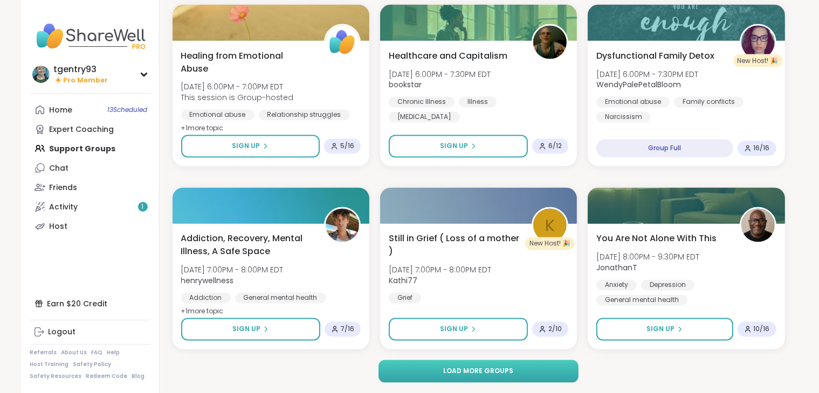
click at [504, 380] on button "Load more groups" at bounding box center [478, 372] width 200 height 23
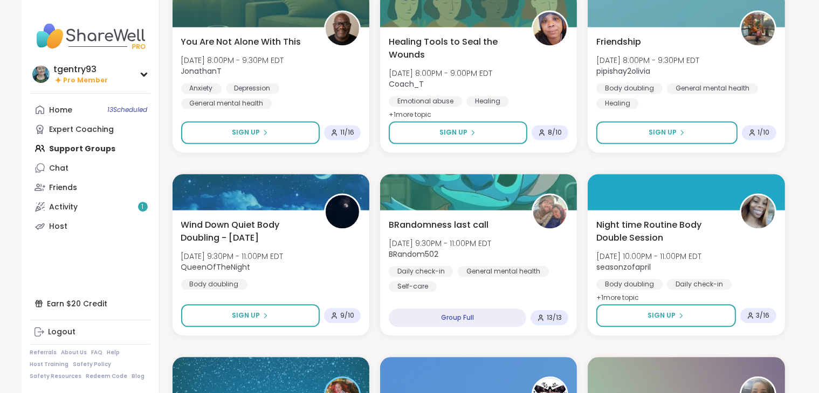
scroll to position [2310, 0]
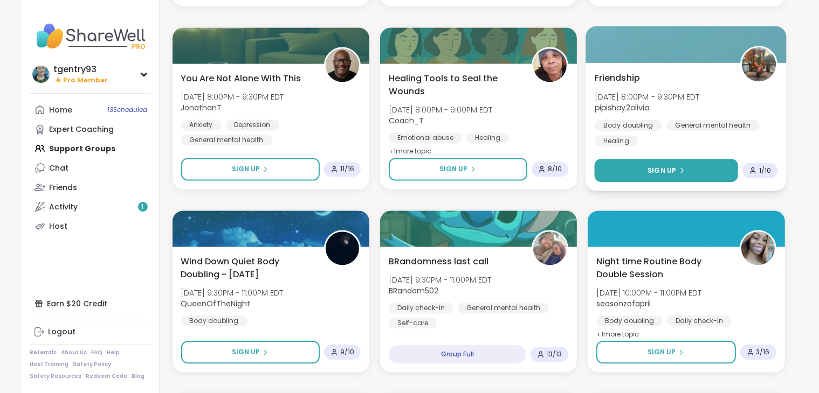
click at [705, 171] on button "Sign Up" at bounding box center [666, 170] width 144 height 23
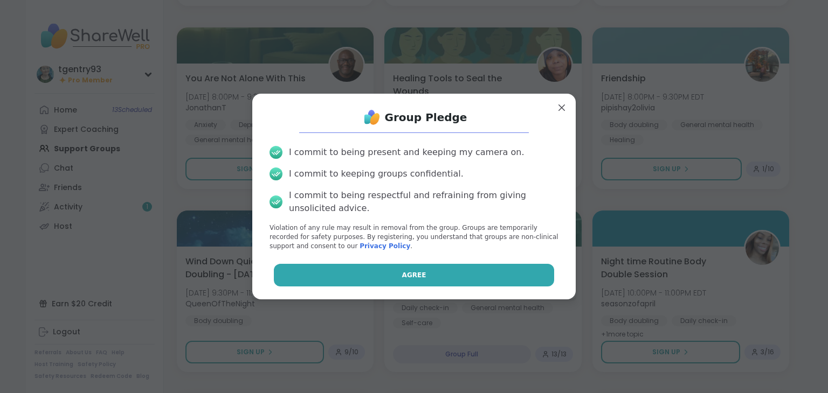
click at [460, 276] on button "Agree" at bounding box center [414, 275] width 281 height 23
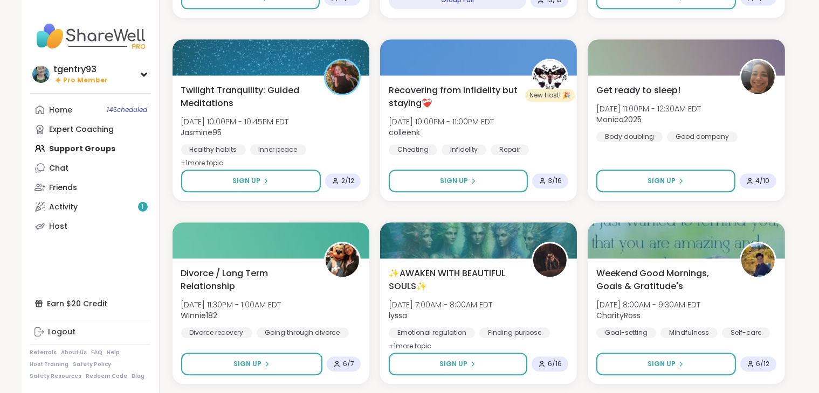
scroll to position [2686, 0]
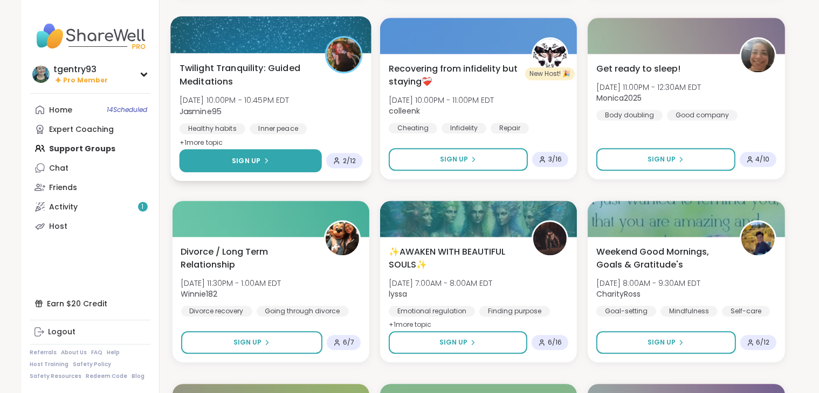
click at [260, 164] on div "Sign Up" at bounding box center [250, 161] width 37 height 10
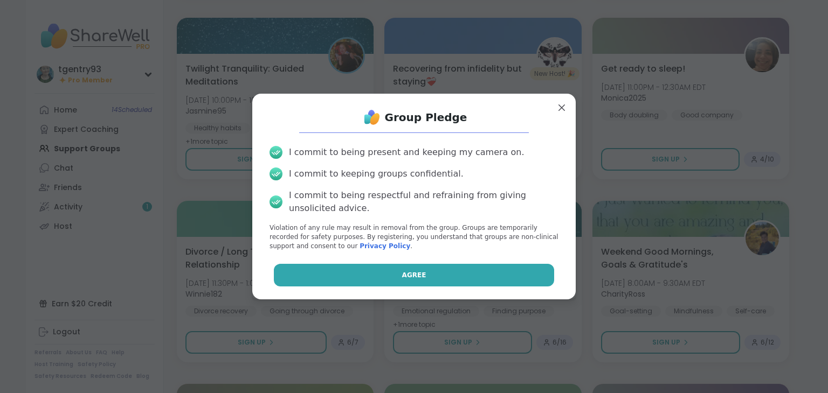
click at [351, 281] on button "Agree" at bounding box center [414, 275] width 281 height 23
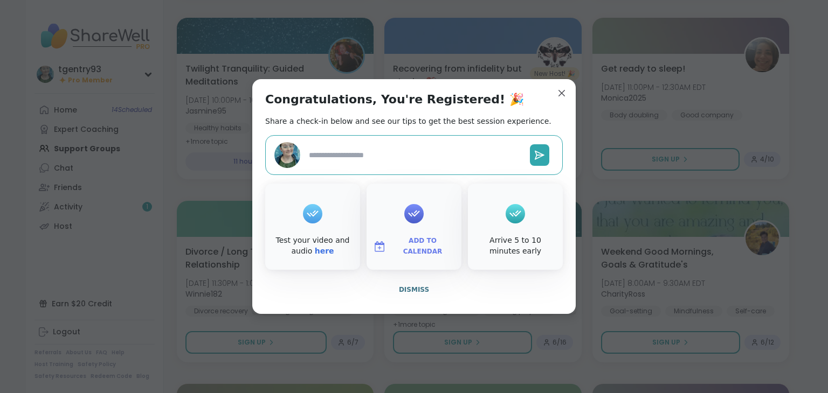
type textarea "*"
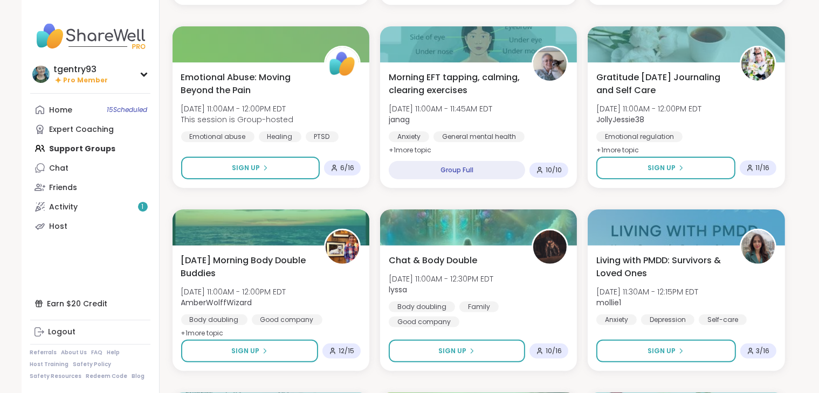
scroll to position [0, 0]
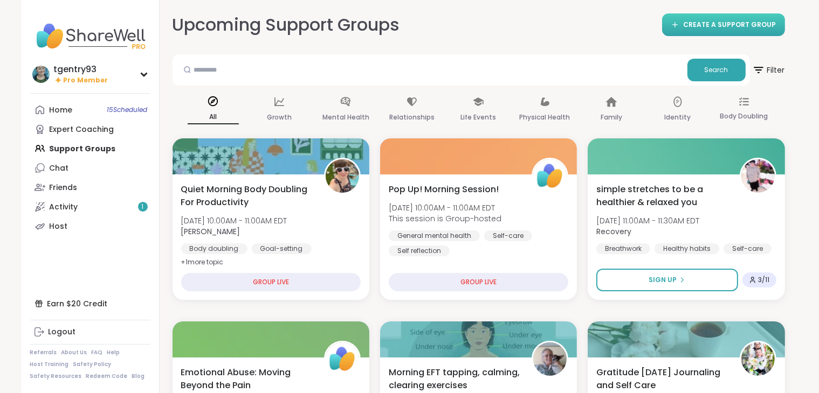
click at [754, 27] on span "CREATE A SUPPORT GROUP" at bounding box center [729, 24] width 93 height 9
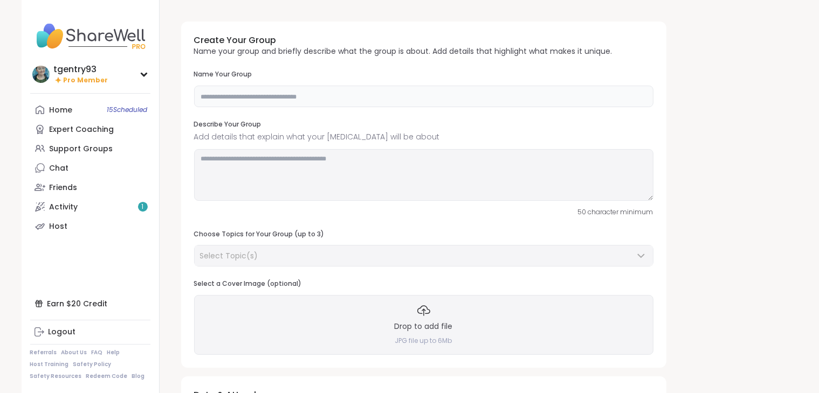
click at [486, 104] on input "text" at bounding box center [423, 97] width 459 height 22
type input "**********"
click at [423, 164] on textarea at bounding box center [423, 175] width 459 height 52
type textarea "**********"
click at [435, 256] on div "Select Topic(s)" at bounding box center [417, 256] width 434 height 11
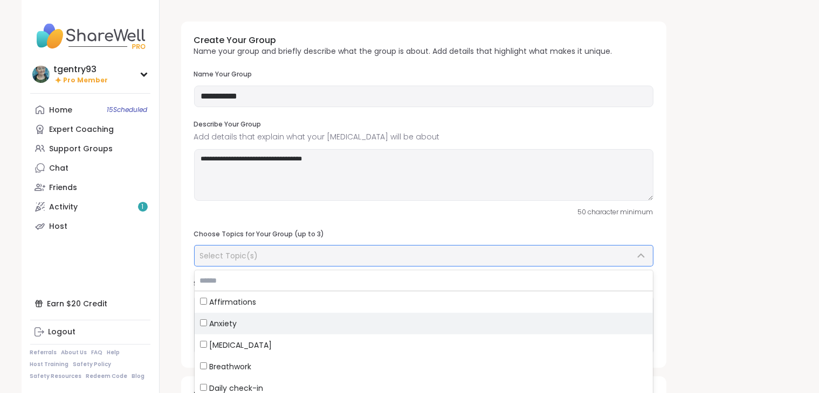
click at [364, 333] on label "Anxiety" at bounding box center [424, 324] width 458 height 22
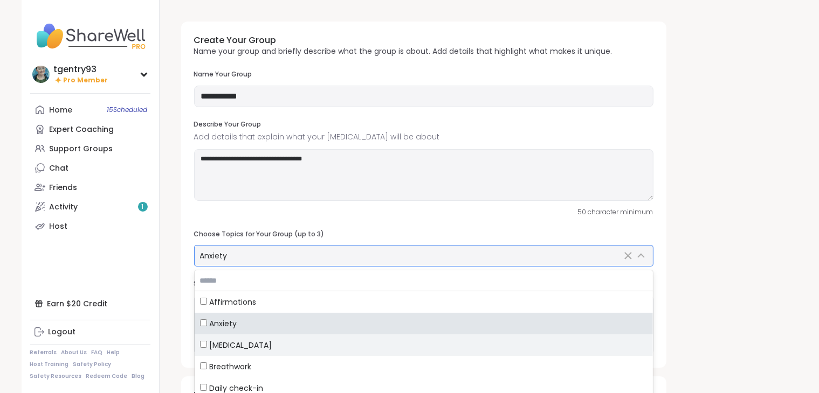
click at [345, 342] on div "[MEDICAL_DATA]" at bounding box center [423, 345] width 447 height 11
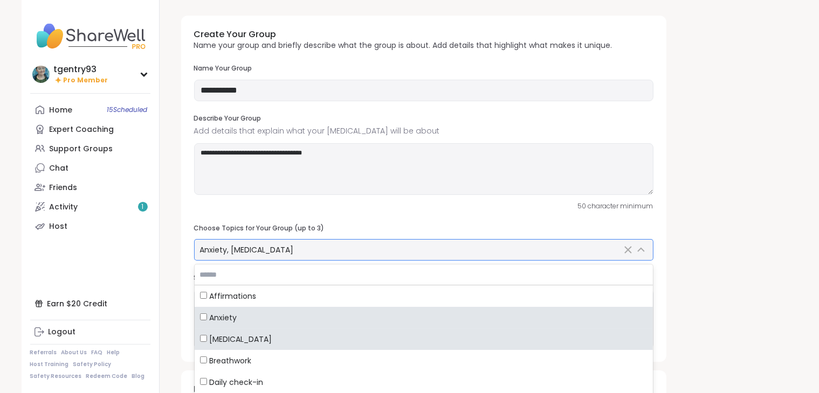
scroll to position [213, 0]
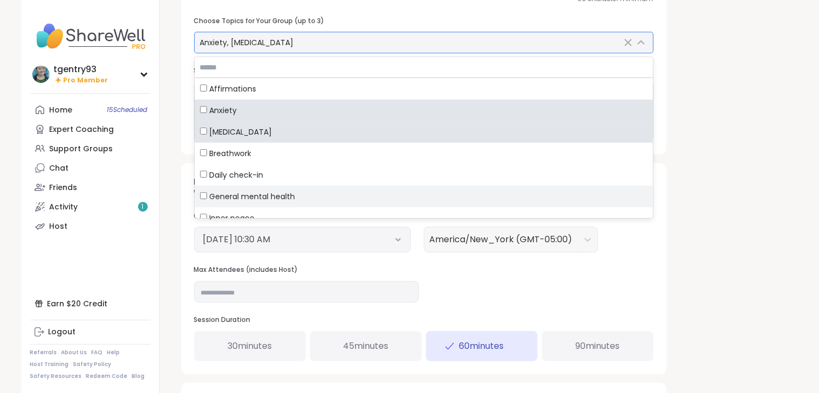
click at [373, 189] on label "General mental health" at bounding box center [424, 197] width 458 height 22
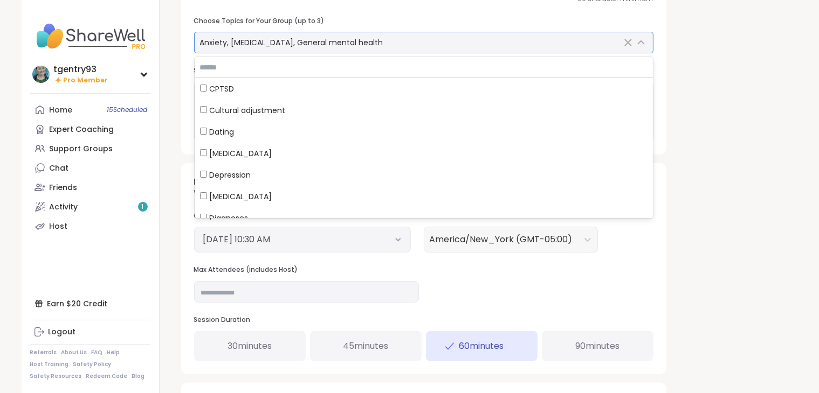
scroll to position [992, 0]
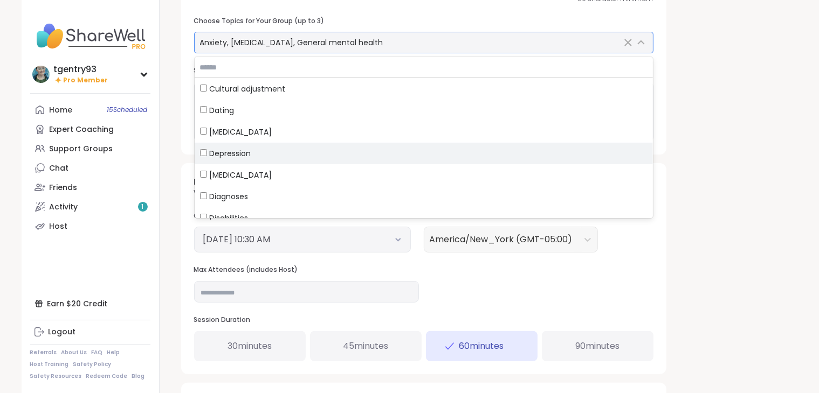
click at [483, 153] on div "Depression" at bounding box center [423, 153] width 447 height 11
click at [265, 154] on div "Depression" at bounding box center [423, 153] width 447 height 11
click at [238, 157] on span "Depression" at bounding box center [230, 153] width 41 height 11
click at [210, 149] on span "Depression" at bounding box center [230, 153] width 41 height 11
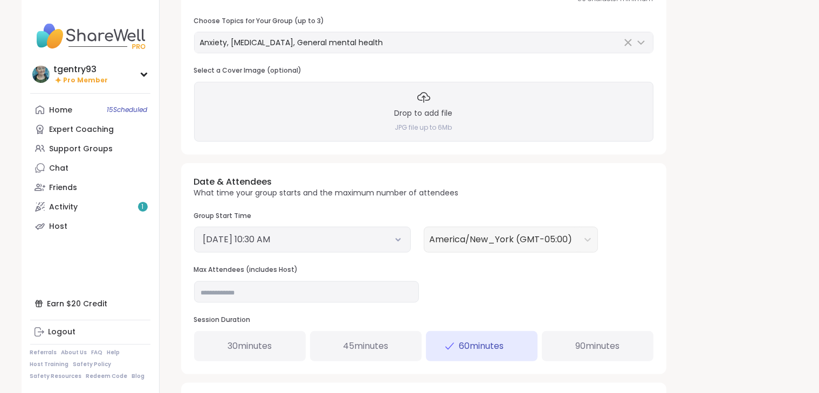
click at [707, 201] on div "**********" at bounding box center [478, 157] width 612 height 715
click at [284, 343] on div "30 minutes" at bounding box center [250, 346] width 112 height 30
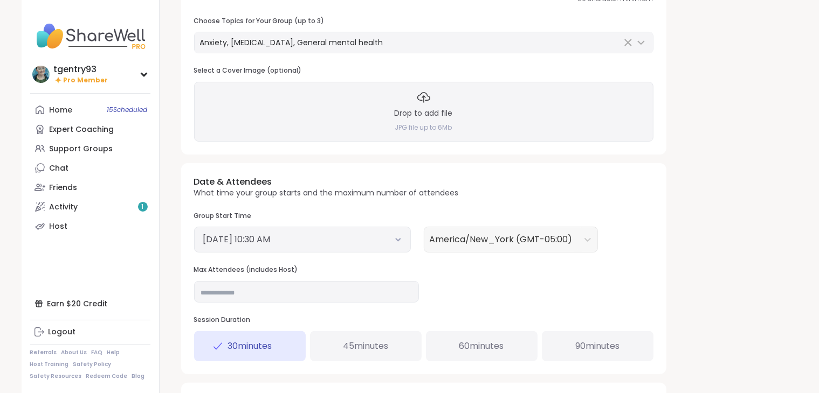
click at [404, 106] on div "Drop to add file JPG file up to 6Mb" at bounding box center [423, 111] width 459 height 59
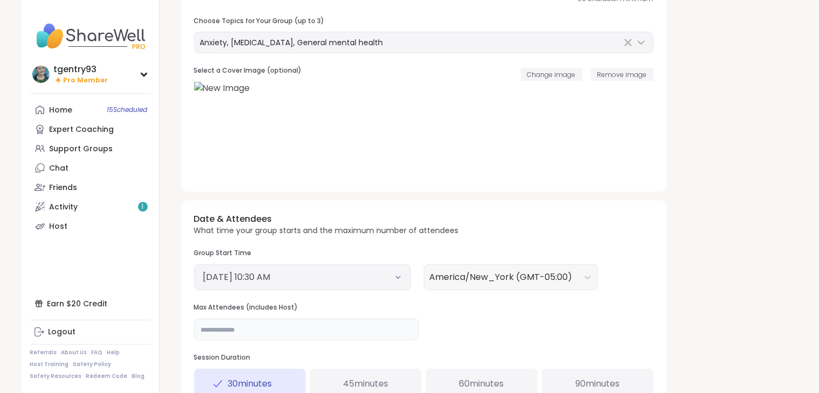
click at [350, 324] on input "**" at bounding box center [306, 330] width 225 height 22
type input "**"
click at [565, 277] on div at bounding box center [501, 277] width 143 height 15
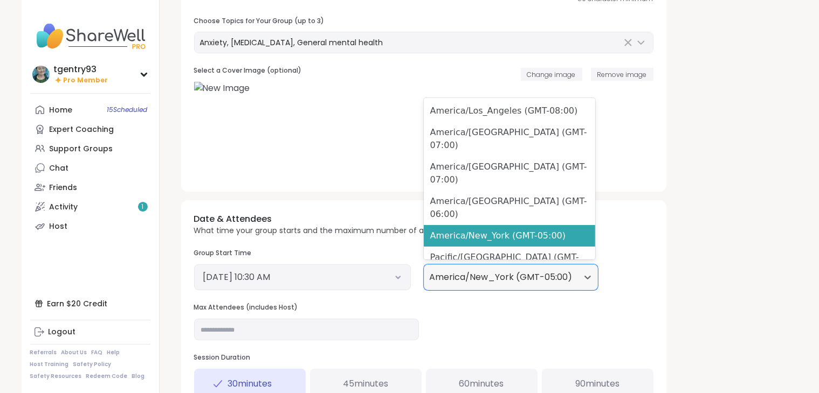
click at [331, 276] on button "[DATE] 10:30 AM" at bounding box center [302, 277] width 198 height 13
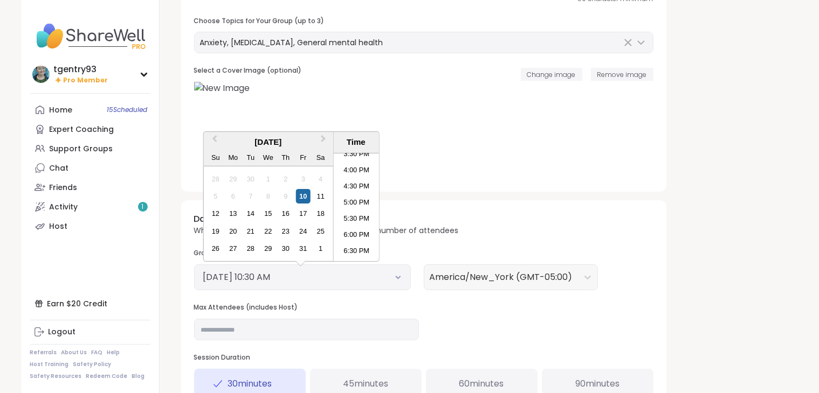
scroll to position [530, 0]
click at [358, 231] on li "6:30 PM" at bounding box center [356, 229] width 46 height 16
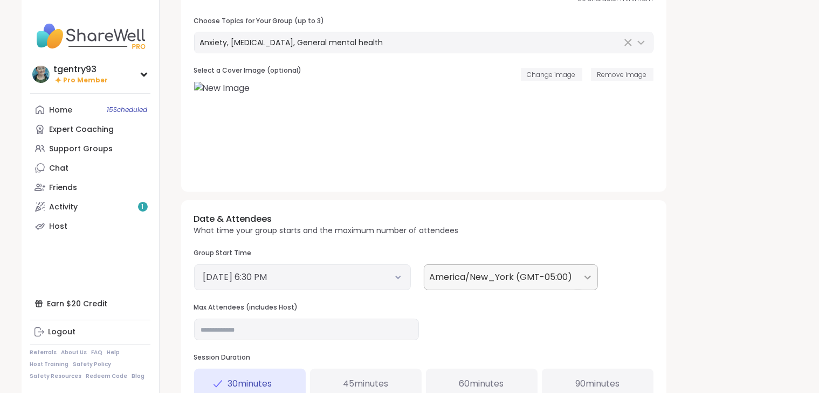
click at [584, 279] on icon at bounding box center [587, 277] width 11 height 11
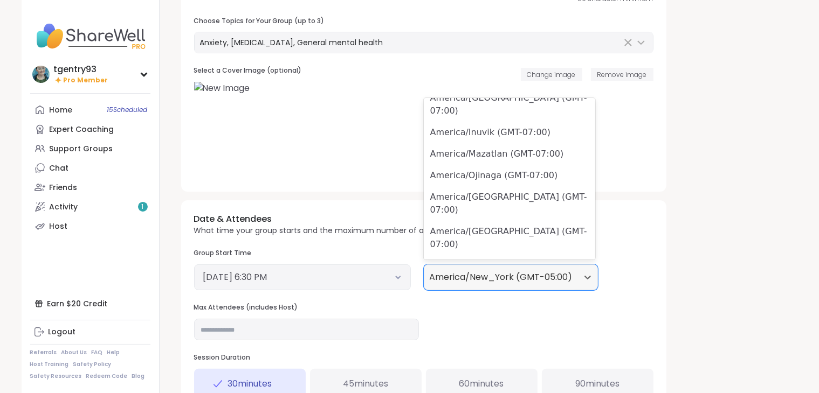
scroll to position [0, 0]
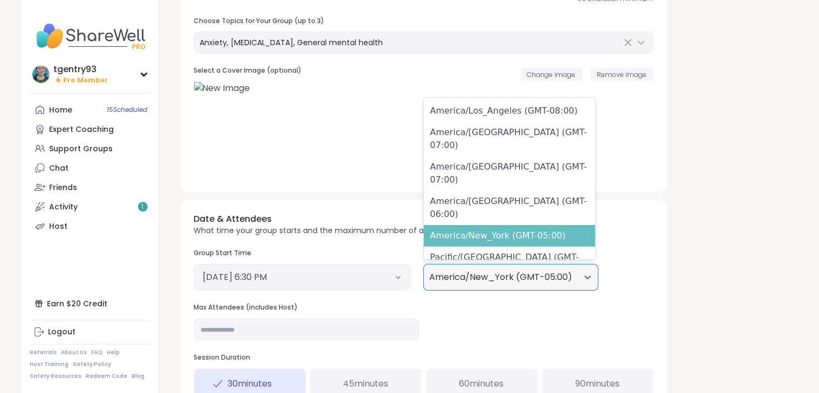
click at [535, 225] on div "America/New_York (GMT-05:00)" at bounding box center [510, 236] width 172 height 22
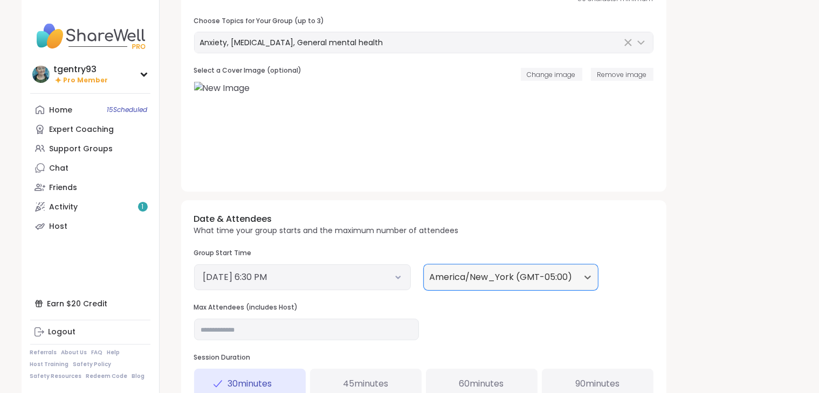
scroll to position [383, 0]
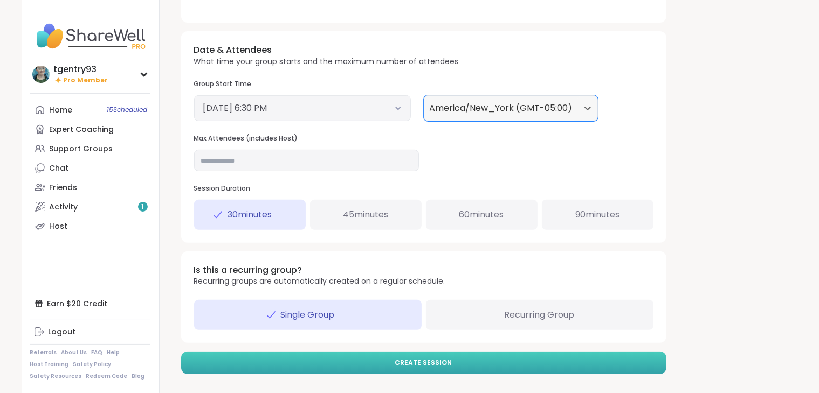
click at [528, 363] on button "Create Session" at bounding box center [423, 363] width 485 height 23
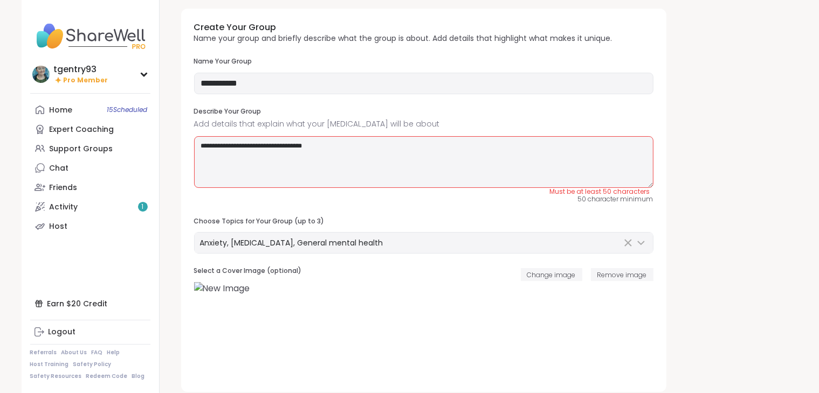
scroll to position [0, 0]
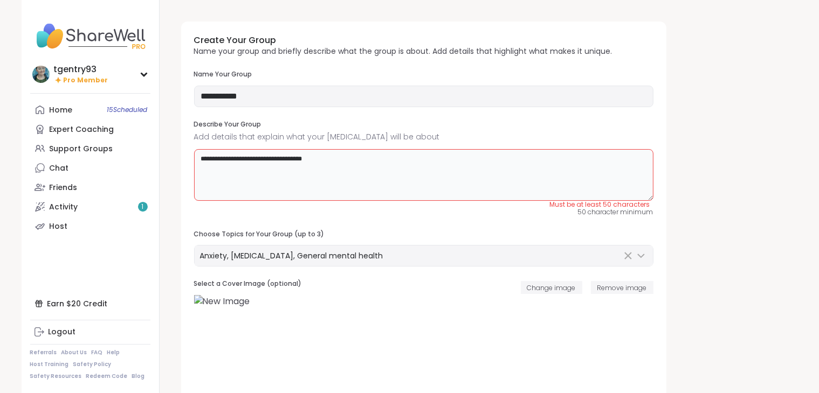
click at [379, 172] on textarea "**********" at bounding box center [423, 175] width 459 height 52
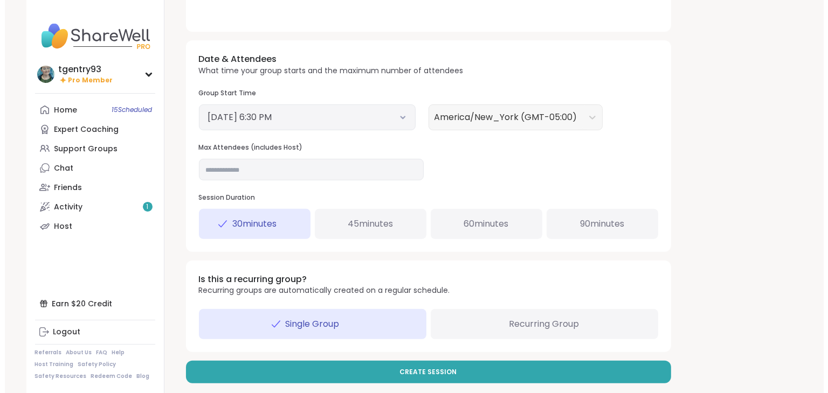
scroll to position [383, 0]
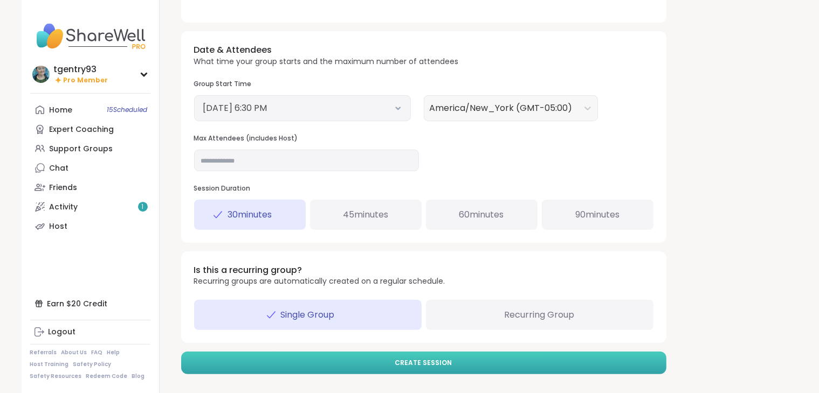
type textarea "**********"
click at [464, 369] on button "Create Session" at bounding box center [423, 363] width 485 height 23
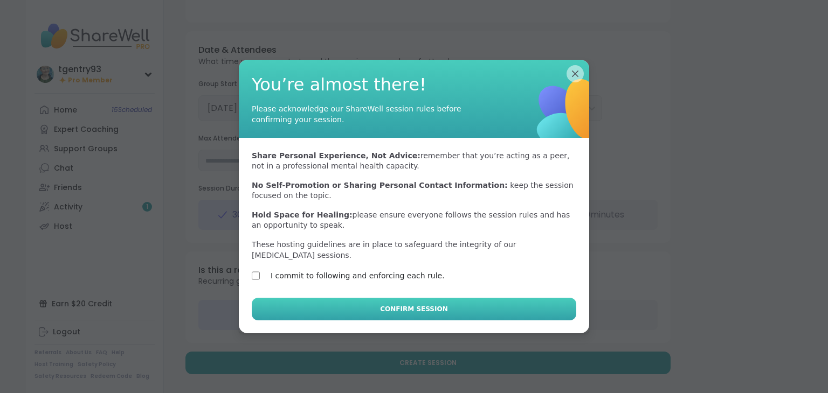
click at [359, 301] on button "Confirm Session" at bounding box center [414, 309] width 324 height 23
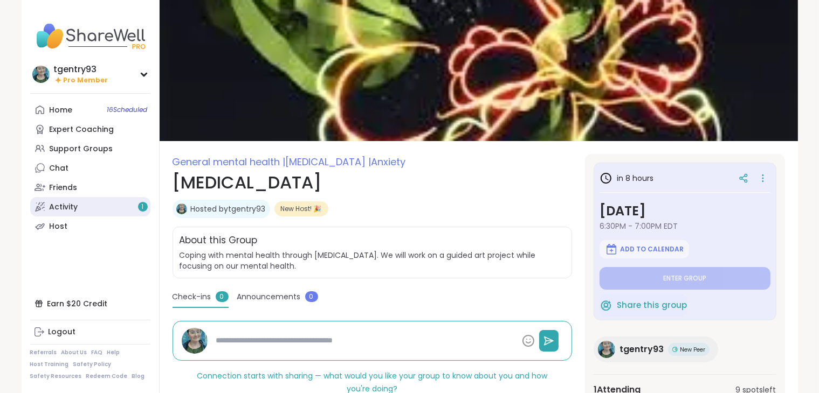
click at [74, 205] on div "Activity 1" at bounding box center [64, 207] width 29 height 11
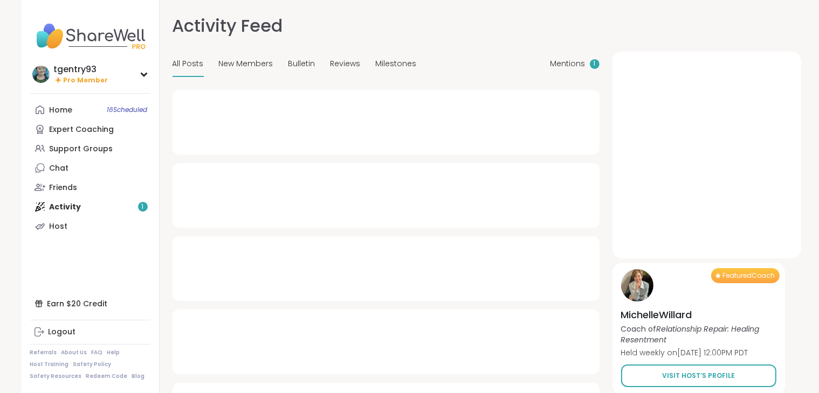
type textarea "*"
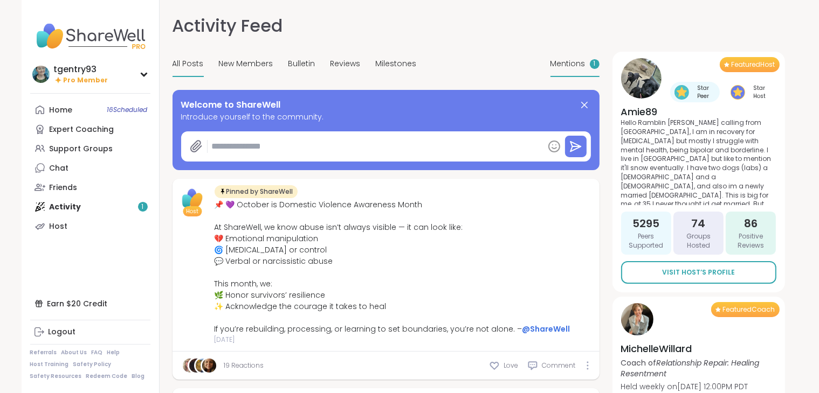
click at [569, 61] on span "Mentions" at bounding box center [567, 63] width 35 height 11
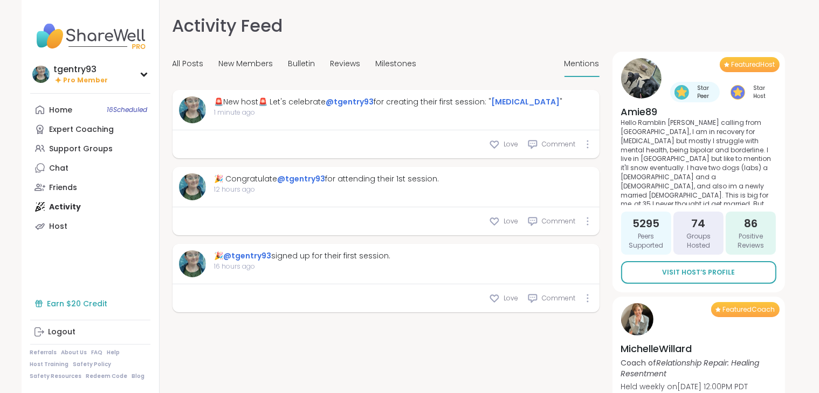
click at [84, 303] on div "Earn $20 Credit" at bounding box center [90, 303] width 120 height 19
click at [64, 110] on div "Home 16 Scheduled" at bounding box center [61, 110] width 23 height 11
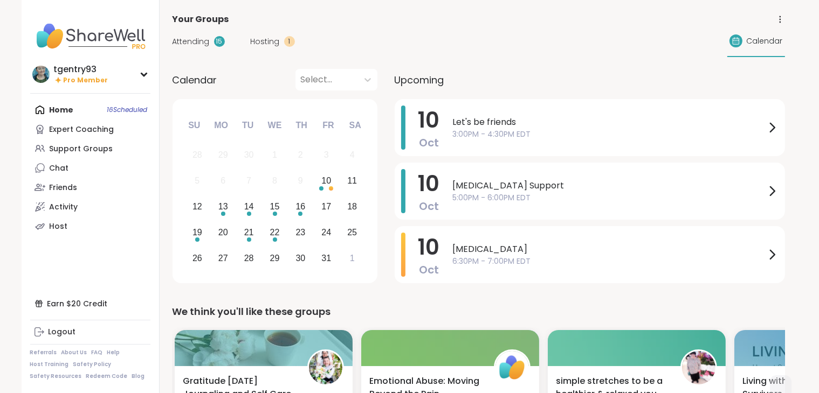
click at [263, 40] on span "Hosting" at bounding box center [265, 41] width 29 height 11
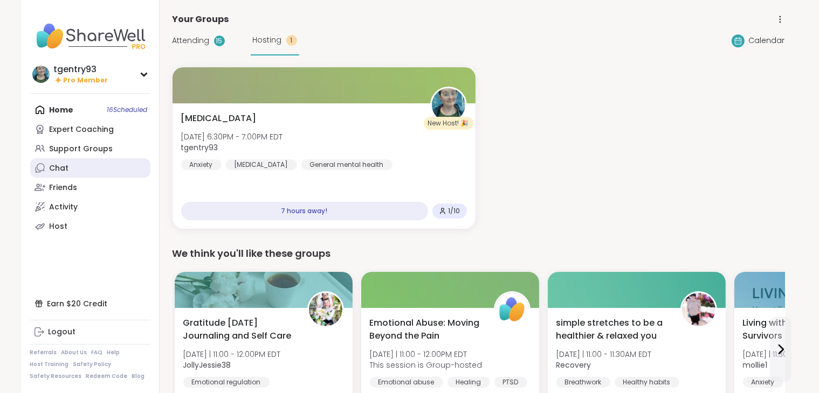
click at [66, 173] on div "Chat" at bounding box center [59, 168] width 19 height 11
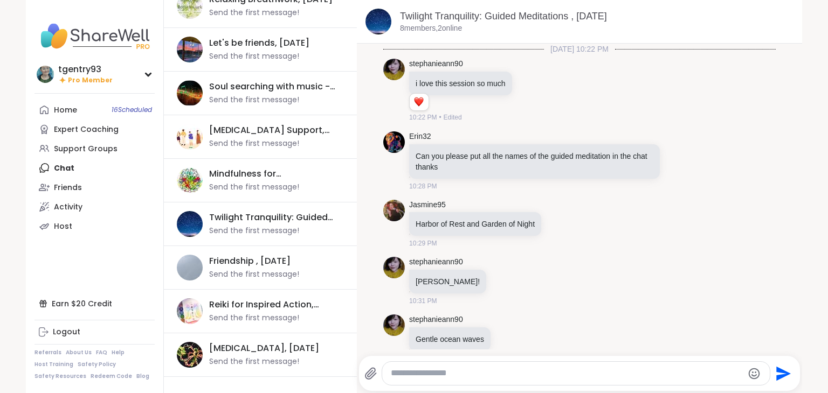
scroll to position [135, 0]
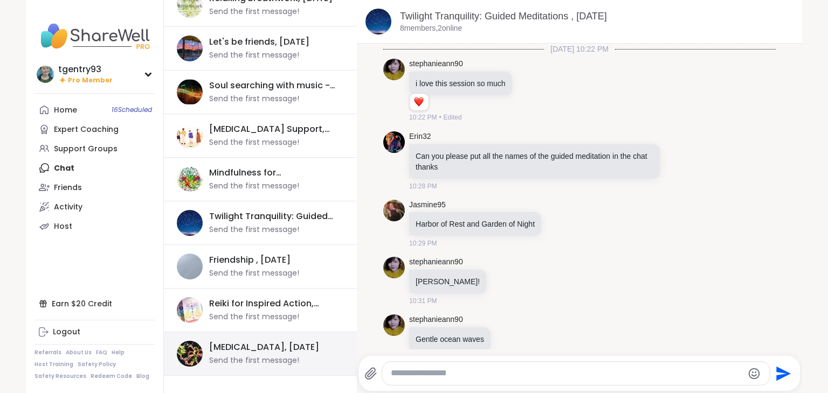
click at [310, 363] on div "[MEDICAL_DATA], [DATE] Send the first message!" at bounding box center [273, 354] width 128 height 25
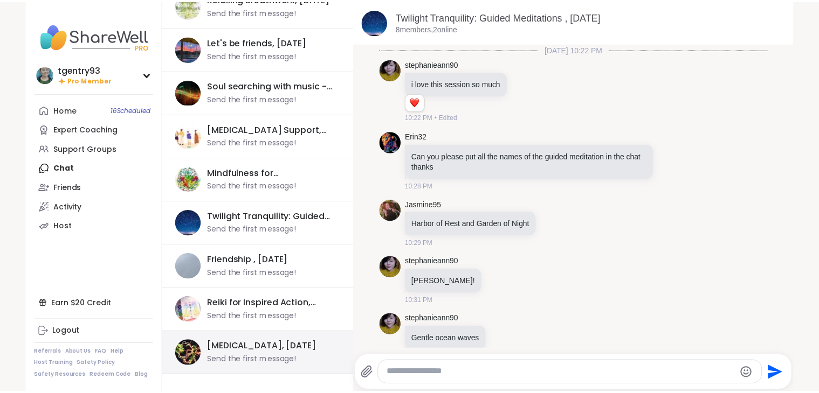
scroll to position [116, 0]
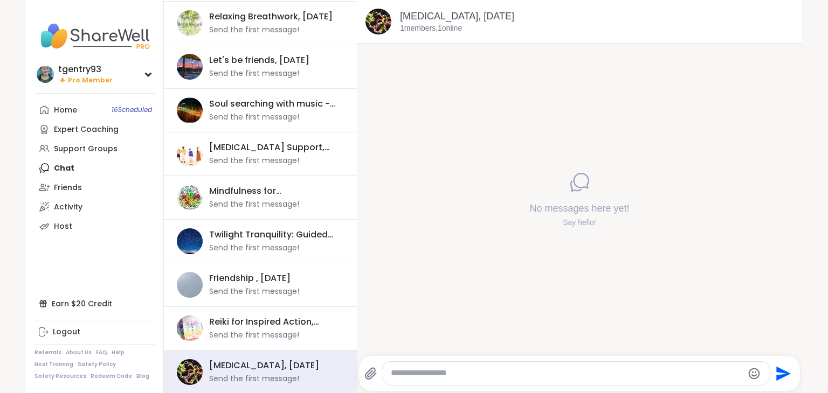
click at [422, 372] on textarea "Type your message" at bounding box center [567, 373] width 352 height 11
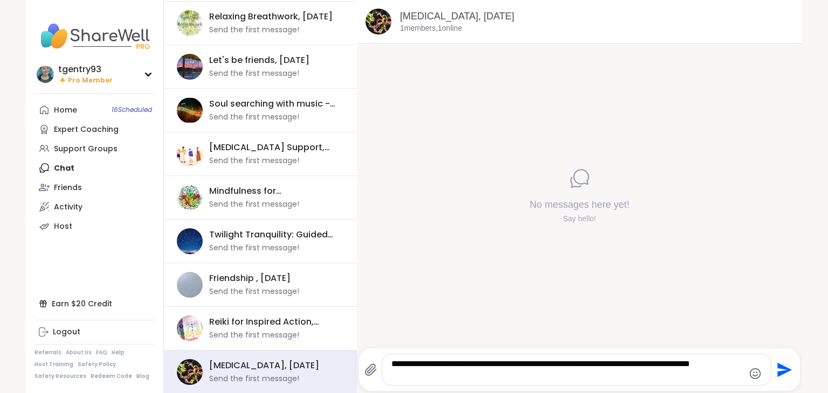
click at [481, 373] on textarea "**********" at bounding box center [567, 370] width 352 height 22
click at [570, 377] on textarea "**********" at bounding box center [567, 370] width 352 height 22
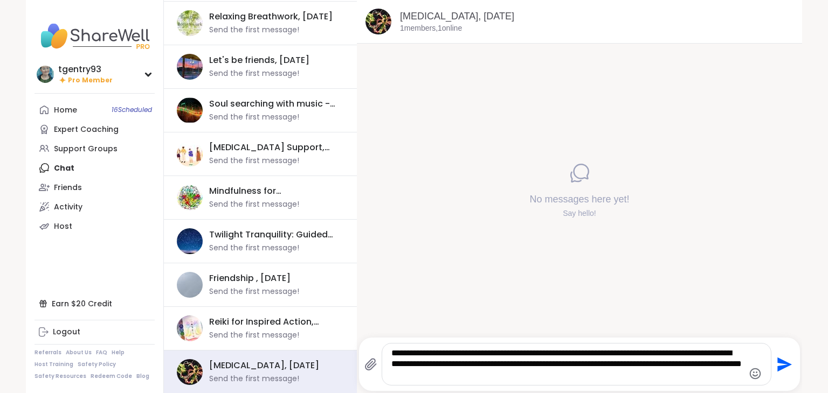
type textarea "**********"
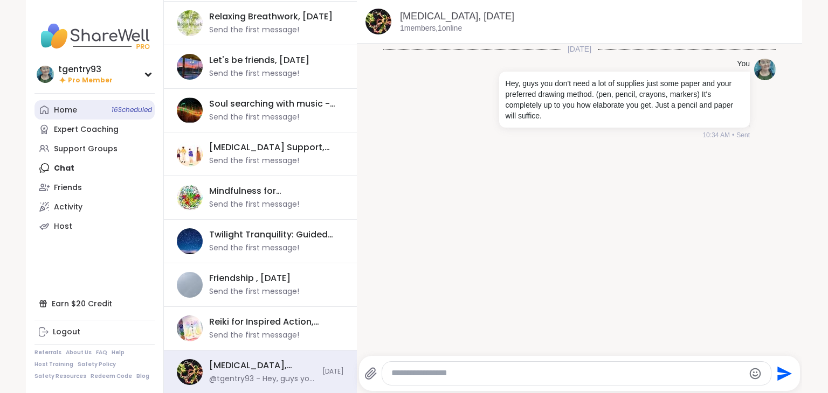
click at [119, 115] on link "Home 16 Scheduled" at bounding box center [94, 109] width 120 height 19
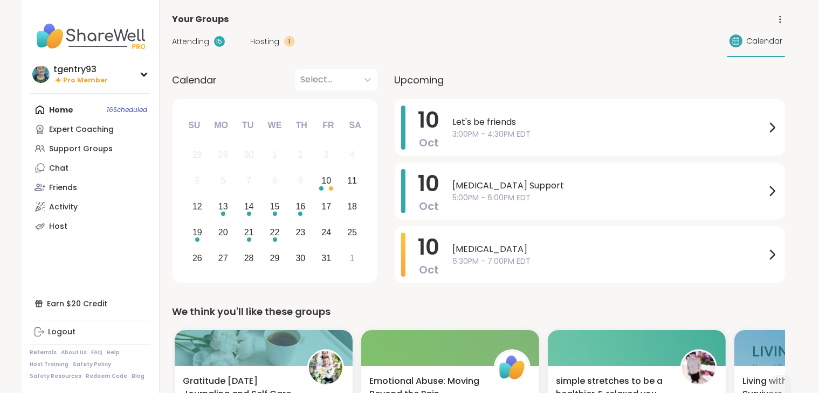
click at [263, 46] on span "Hosting" at bounding box center [265, 41] width 29 height 11
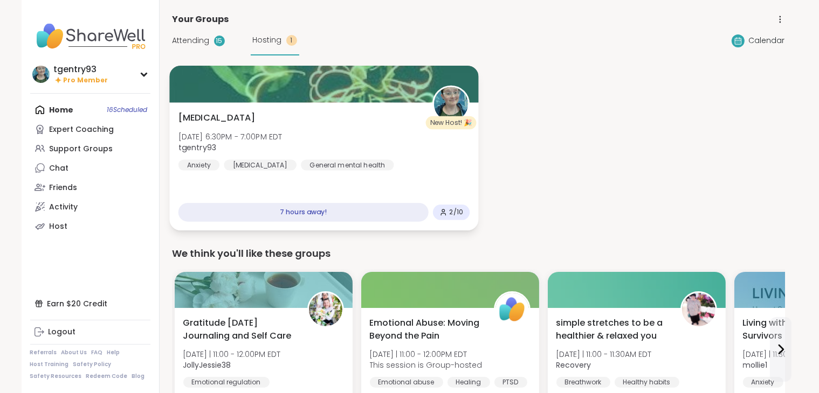
click at [448, 207] on div "2 / 10" at bounding box center [450, 213] width 37 height 16
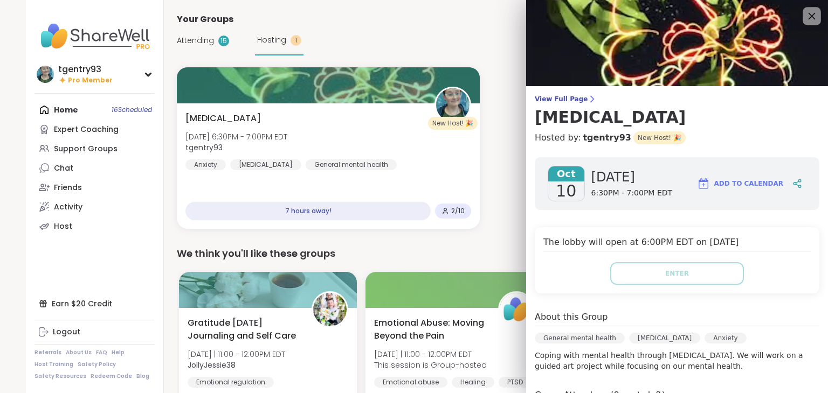
click at [806, 19] on icon at bounding box center [811, 15] width 13 height 13
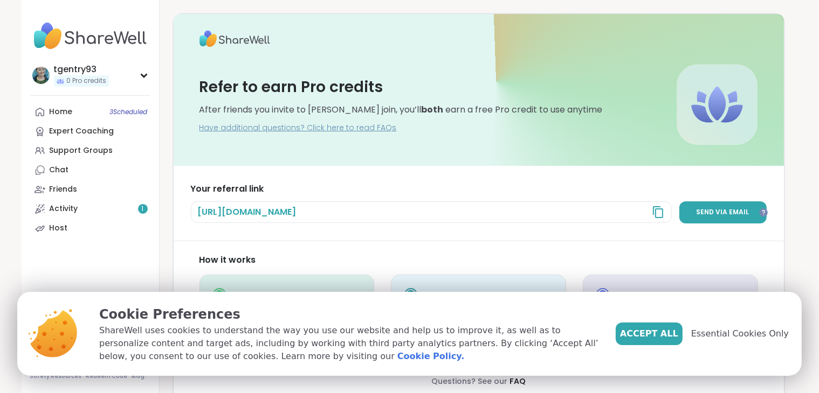
drag, startPoint x: 670, startPoint y: 324, endPoint x: 663, endPoint y: 335, distance: 13.3
click at [663, 335] on span "Accept All" at bounding box center [649, 334] width 58 height 13
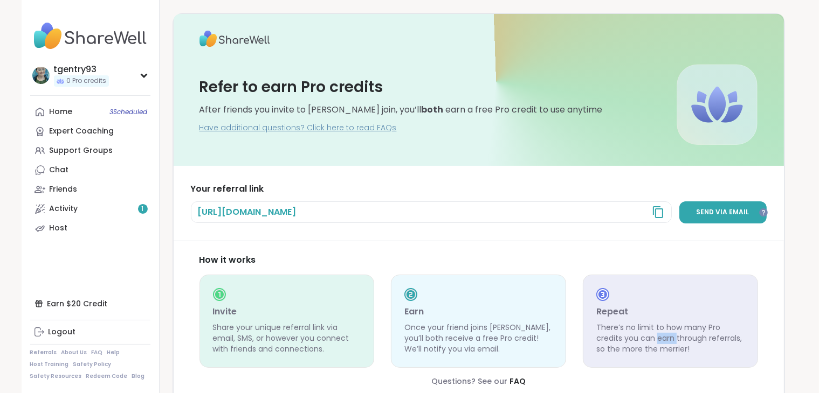
click at [663, 335] on p "There’s no limit to how many Pro credits you can earn through referrals, so the…" at bounding box center [670, 339] width 148 height 32
